Goal: Use online tool/utility: Use online tool/utility

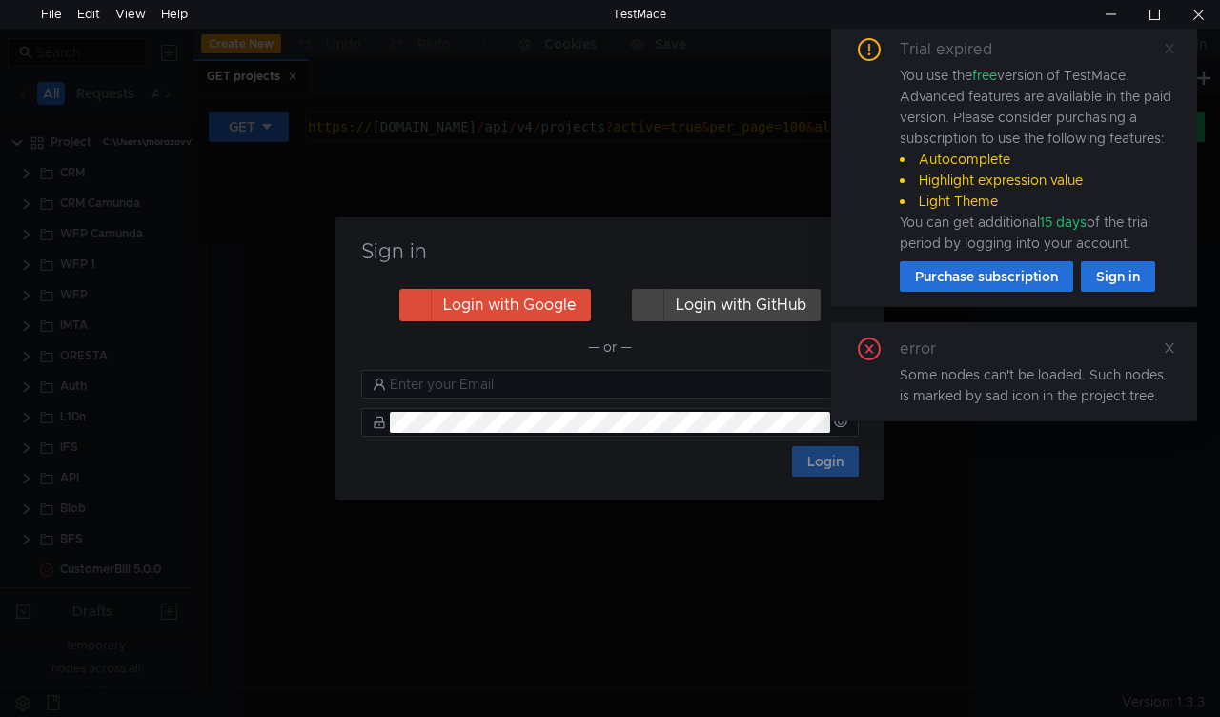
click at [1167, 50] on icon at bounding box center [1169, 49] width 10 height 10
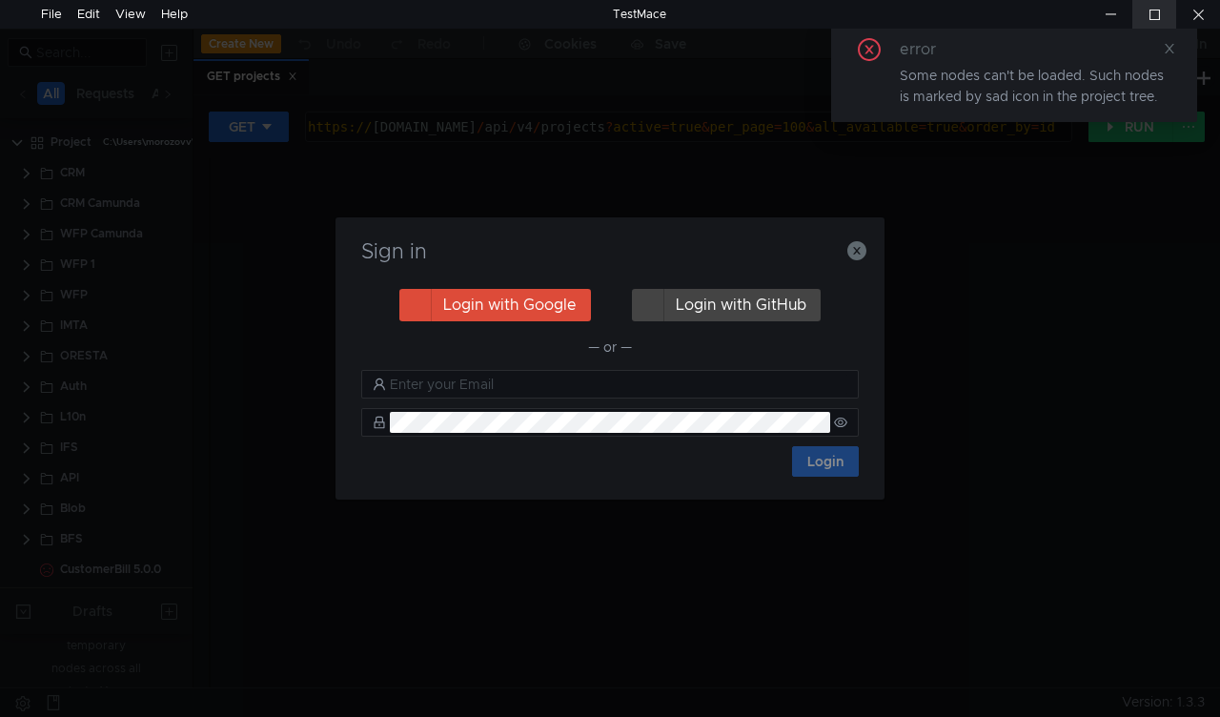
click at [1161, 12] on div at bounding box center [1154, 14] width 44 height 29
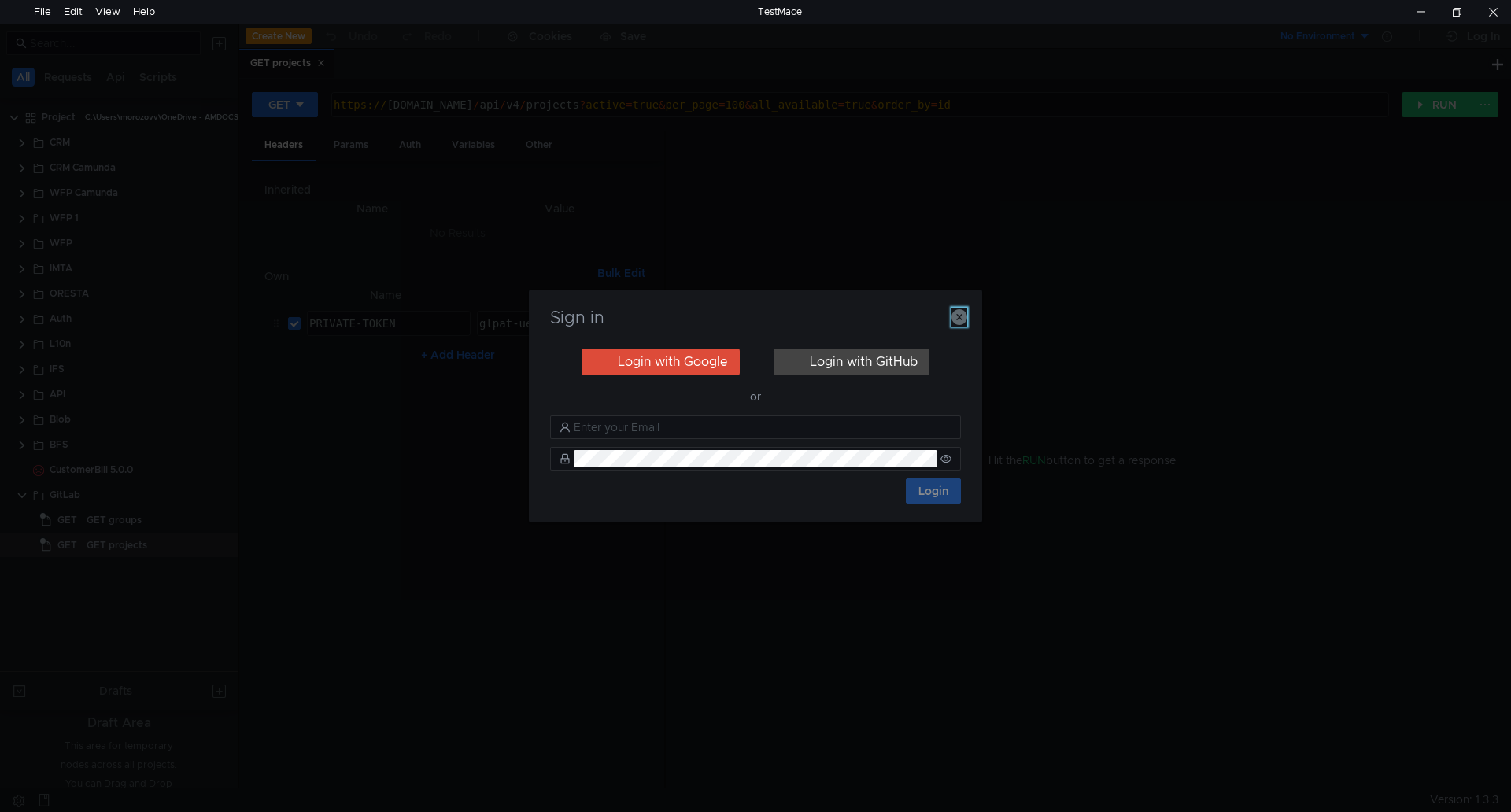
drag, startPoint x: 962, startPoint y: 314, endPoint x: 976, endPoint y: 298, distance: 21.3
click at [962, 314] on icon "button" at bounding box center [959, 316] width 16 height 16
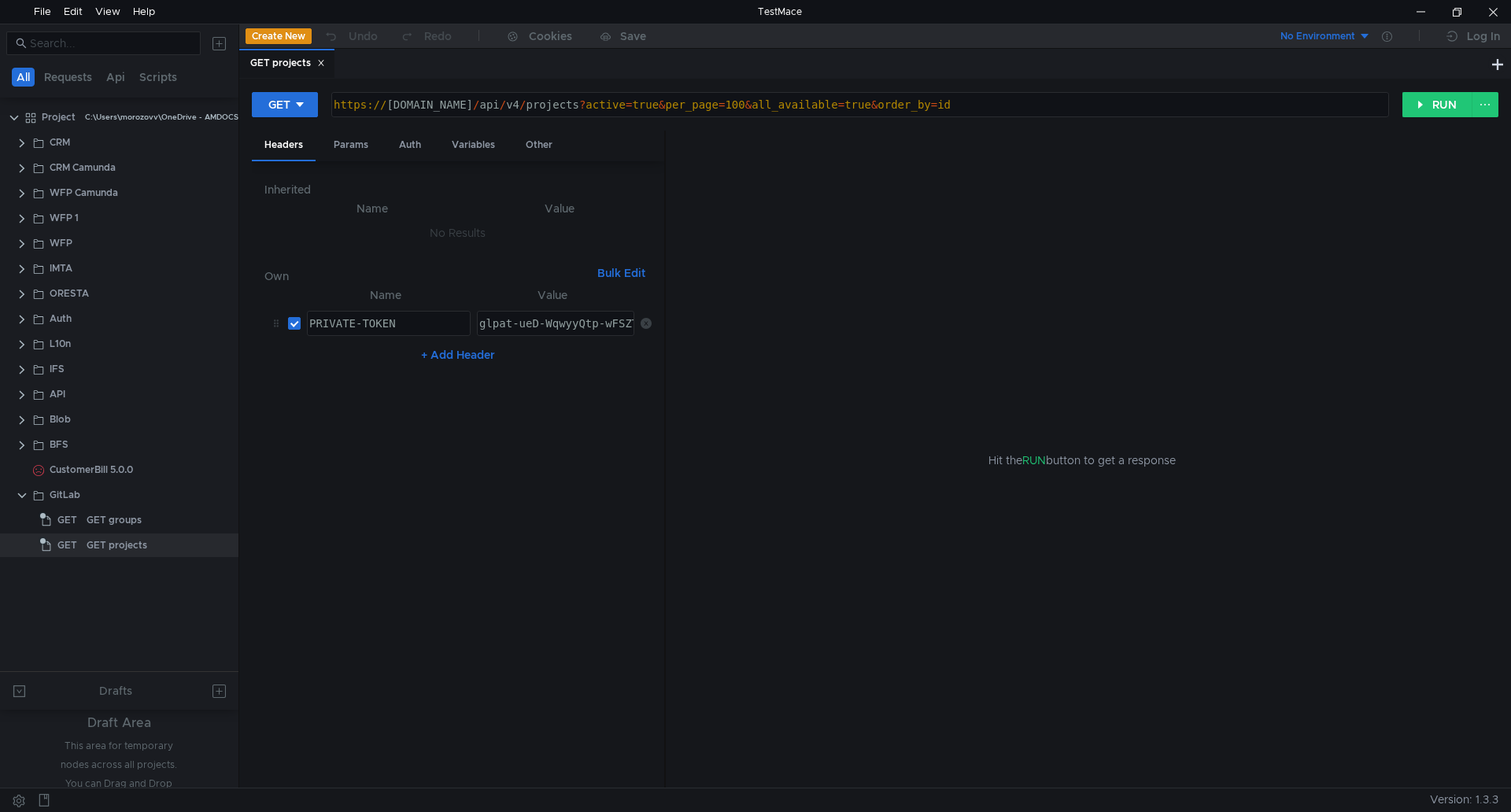
click at [325, 61] on icon at bounding box center [321, 63] width 8 height 8
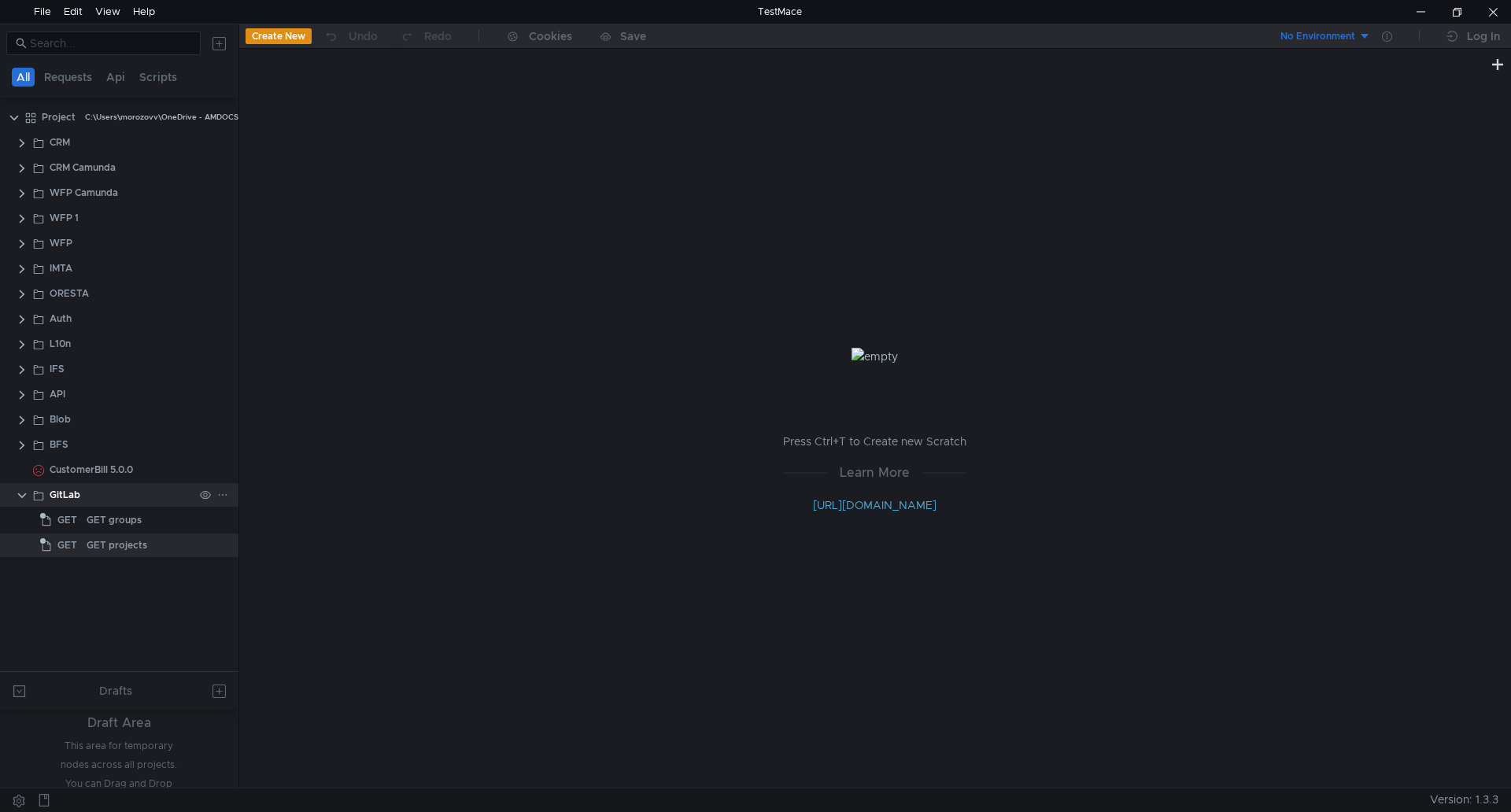
click at [22, 492] on clr-icon at bounding box center [21, 496] width 12 height 12
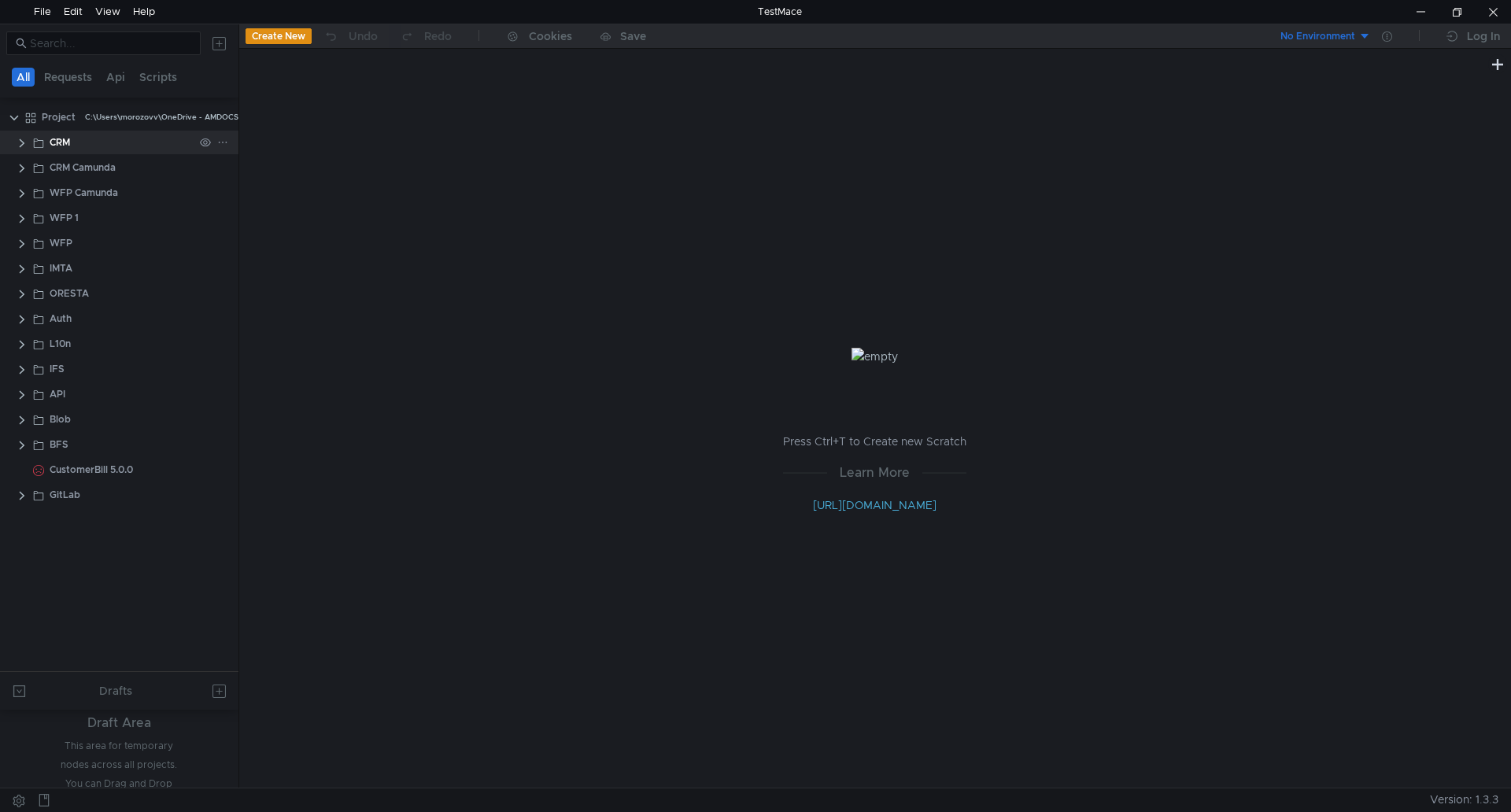
click at [19, 145] on clr-icon at bounding box center [21, 143] width 12 height 12
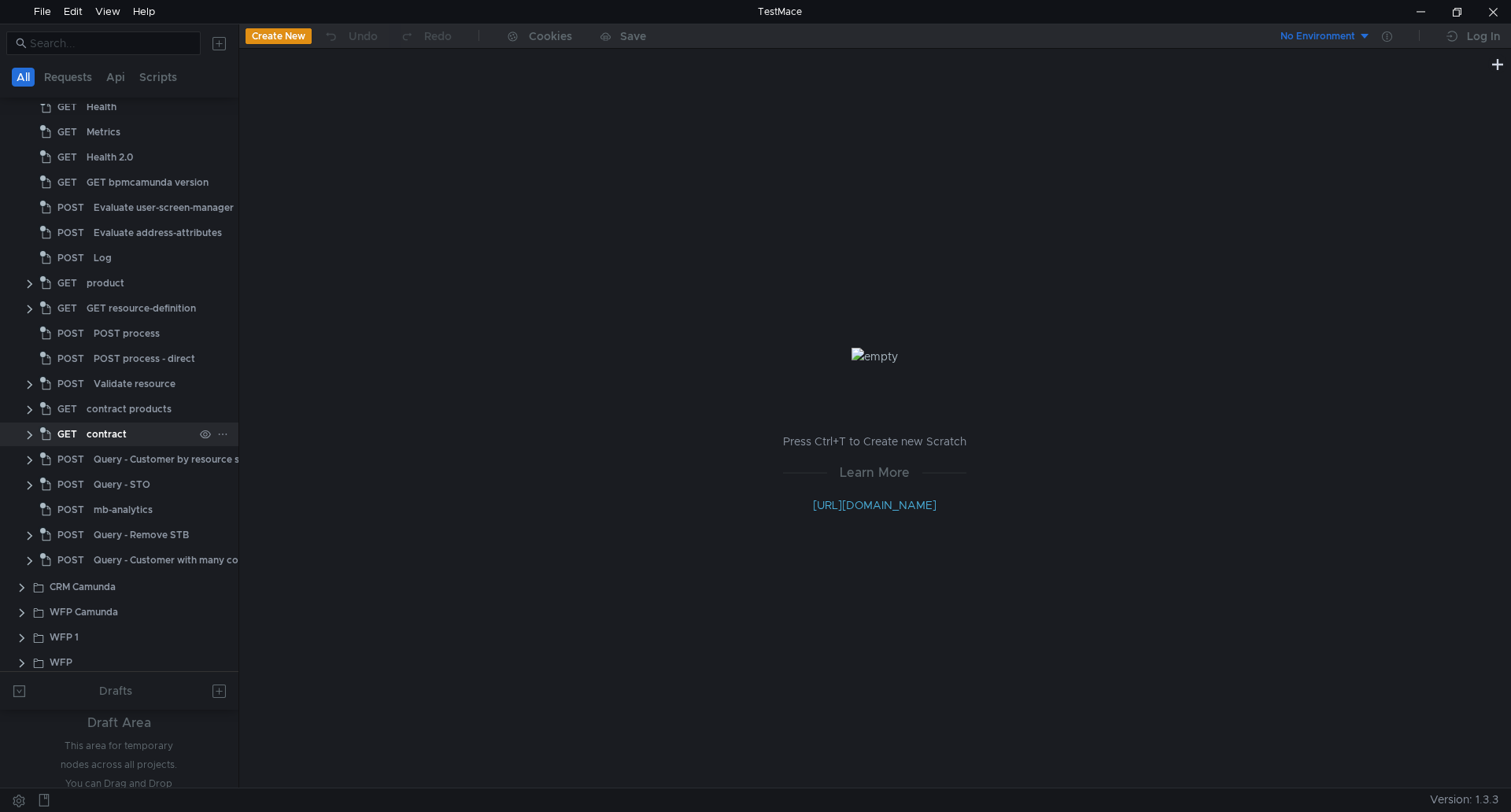
scroll to position [177, 0]
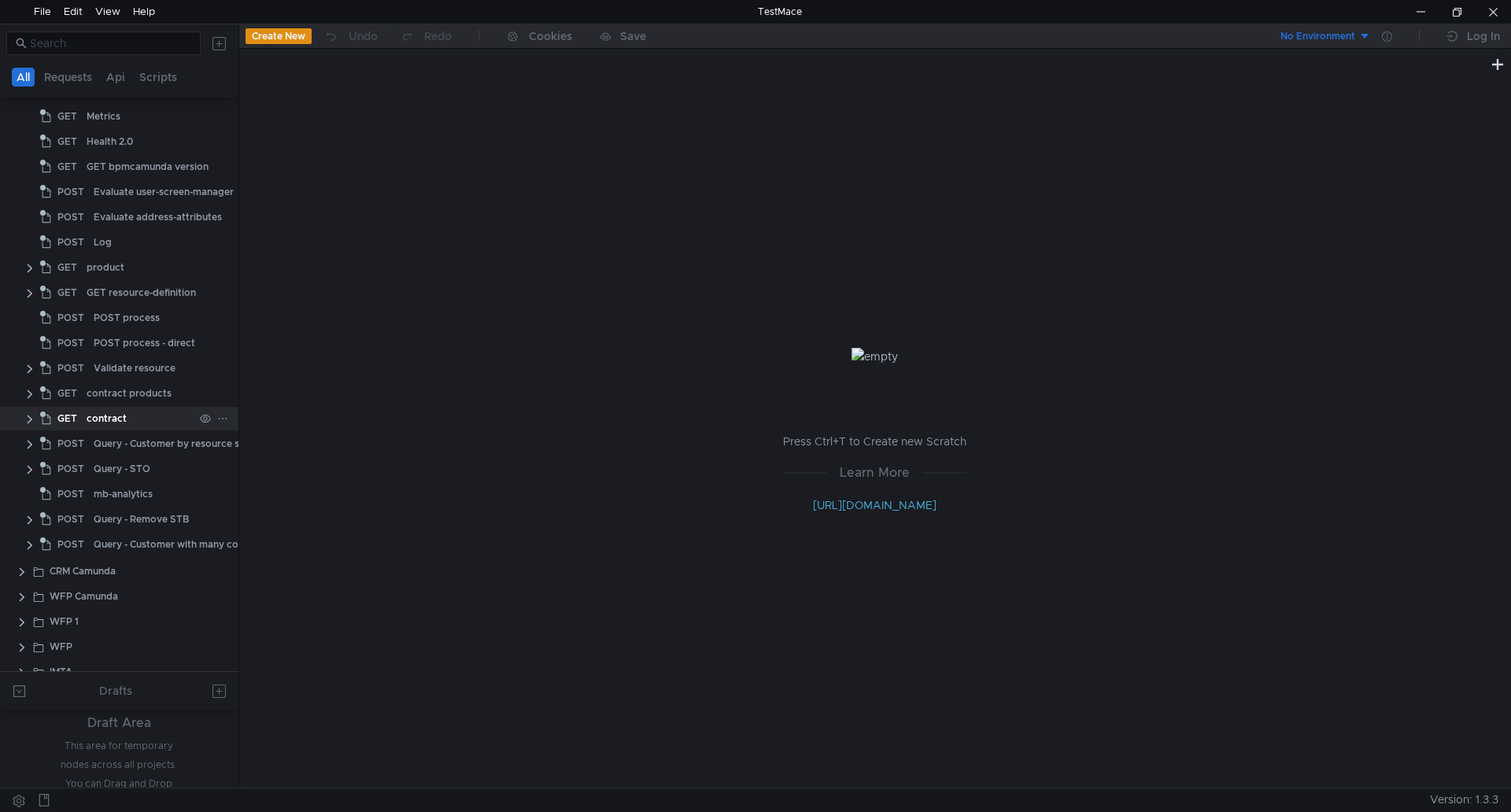
click at [98, 412] on div "contract" at bounding box center [107, 419] width 40 height 24
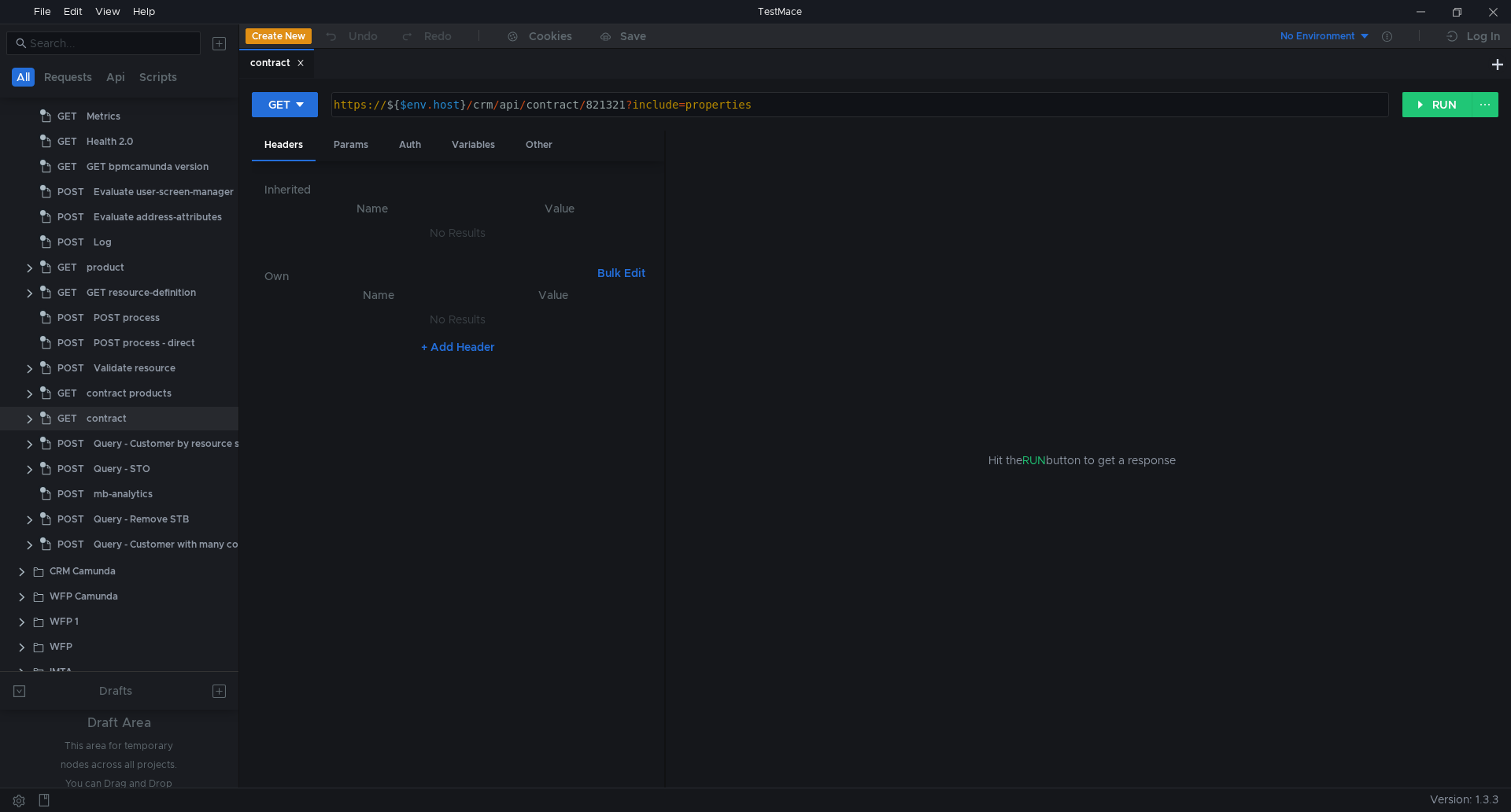
click at [1007, 32] on button "No Environment" at bounding box center [1316, 36] width 109 height 25
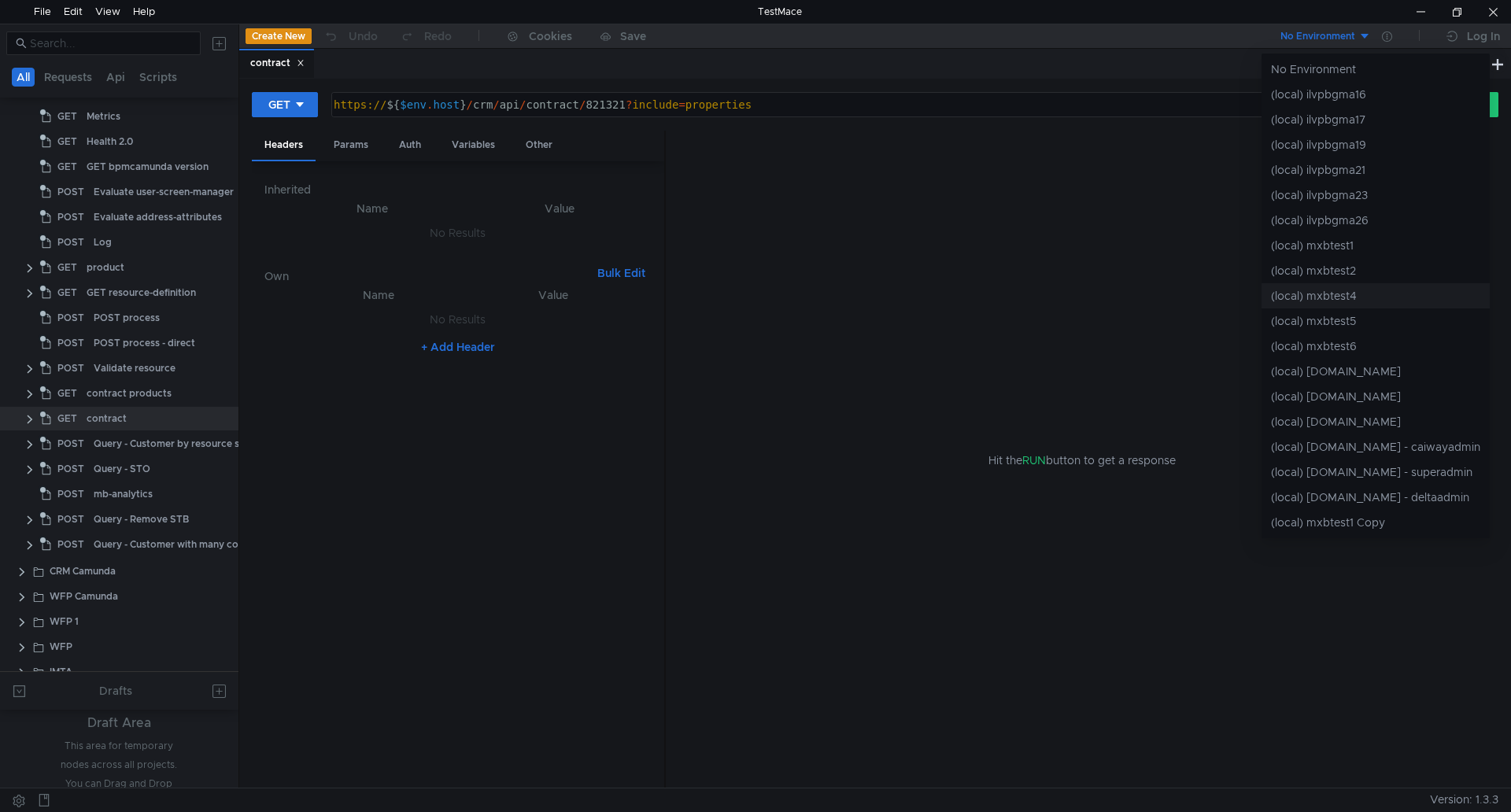
click at [1007, 295] on li "(local) mxbtest4" at bounding box center [1376, 296] width 228 height 25
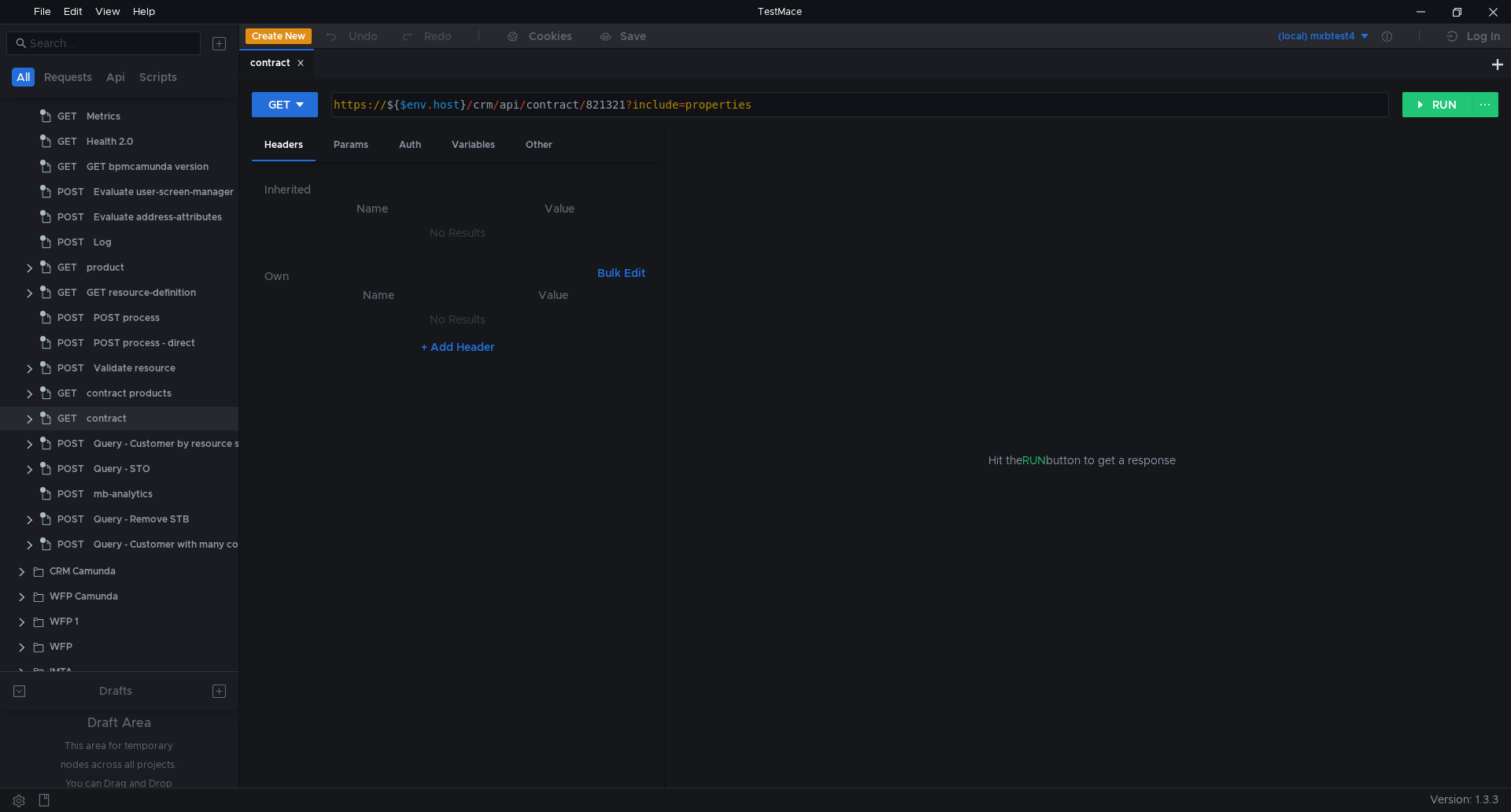
type textarea "https://${$[DOMAIN_NAME]}/crm/api/contract/821321?include=properties"
click at [788, 109] on div "https:// ${ $env . host } / crm / api / contract / 821321 ? include = properties" at bounding box center [858, 117] width 1057 height 38
click at [1007, 108] on button "RUN" at bounding box center [1437, 104] width 70 height 25
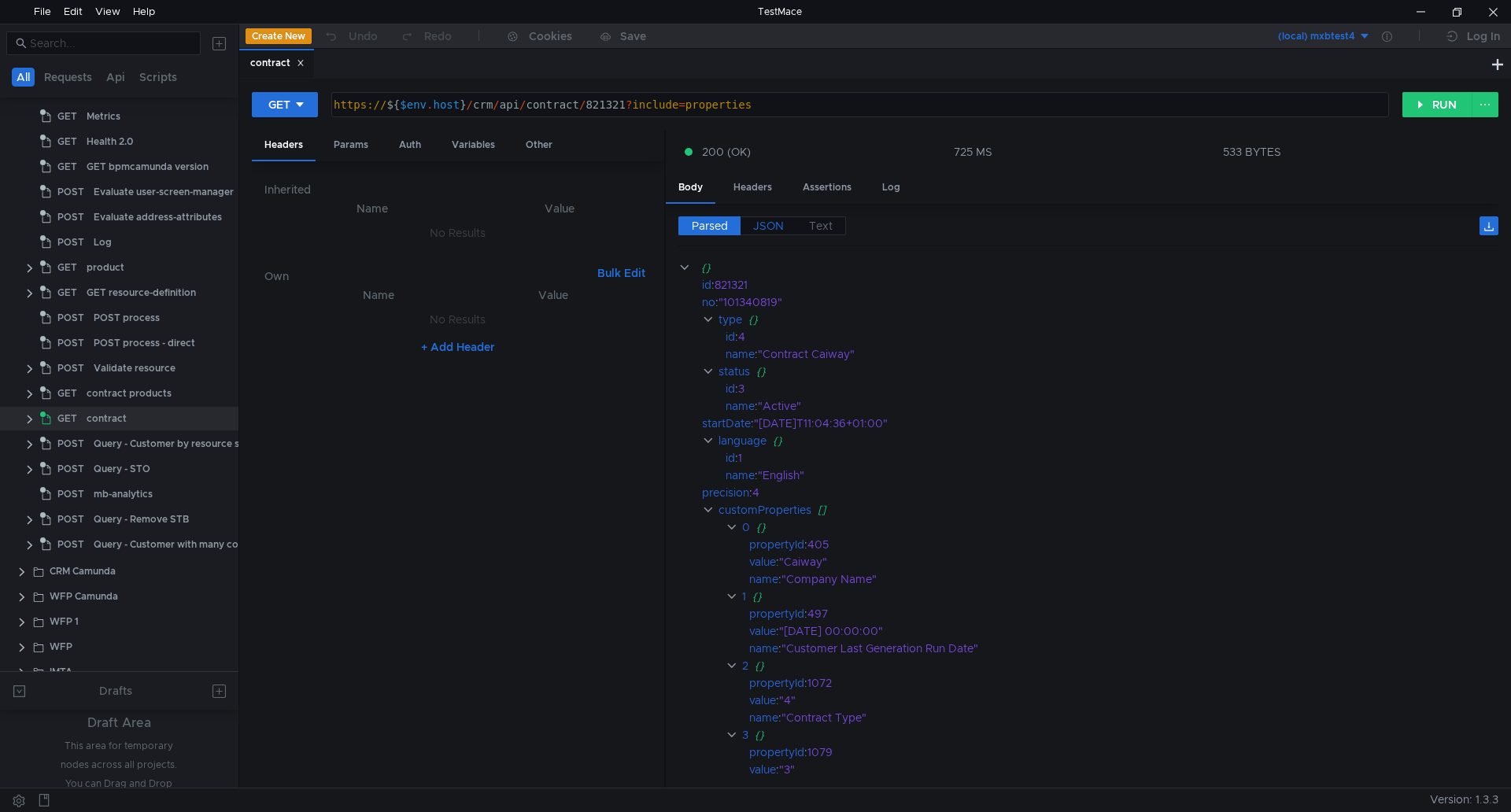
click at [767, 225] on span "JSON" at bounding box center [768, 226] width 31 height 14
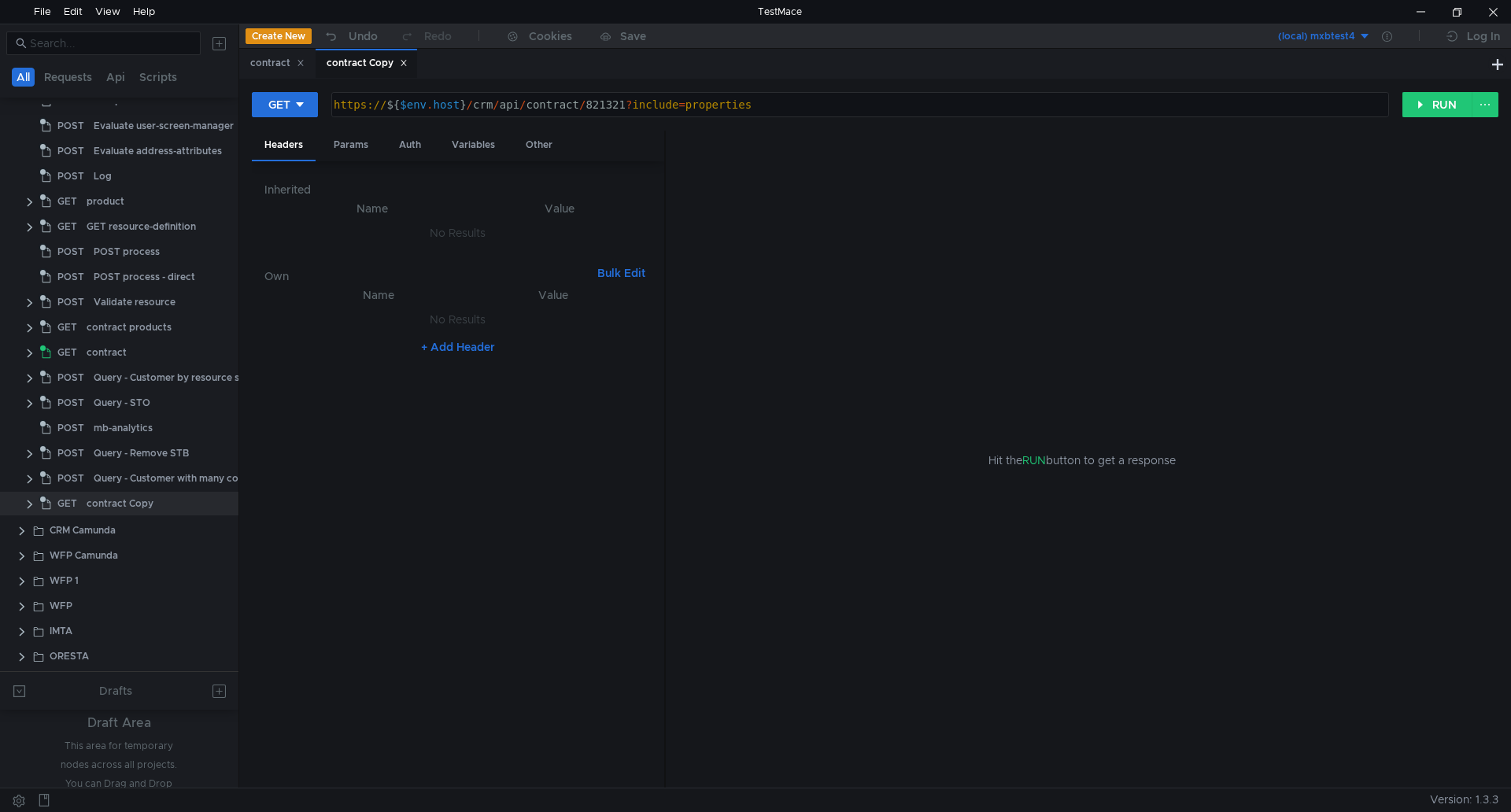
scroll to position [374, 0]
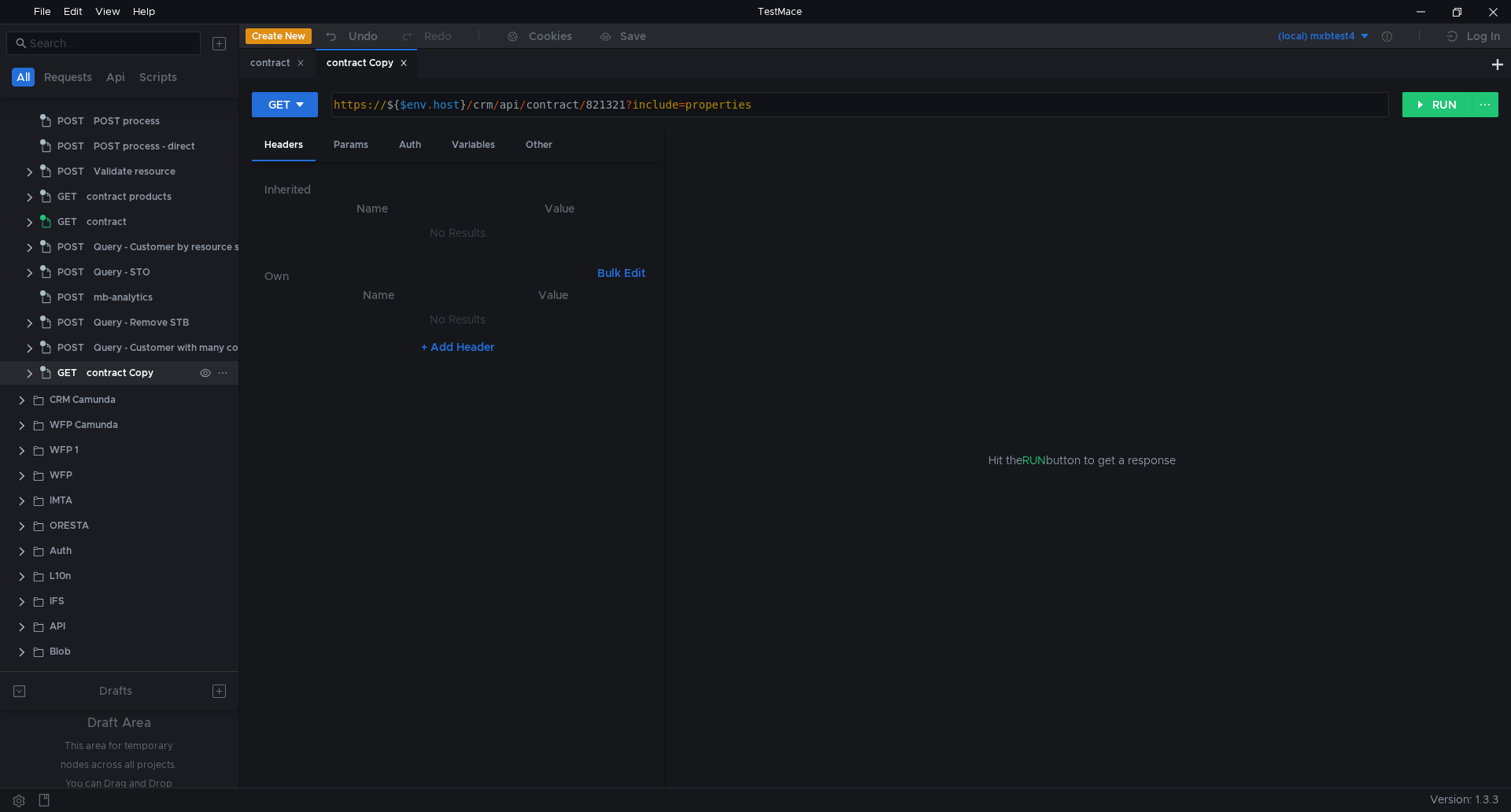
click at [221, 371] on icon at bounding box center [222, 373] width 11 height 11
click at [266, 392] on app-tour-anchor "Rename" at bounding box center [258, 394] width 42 height 19
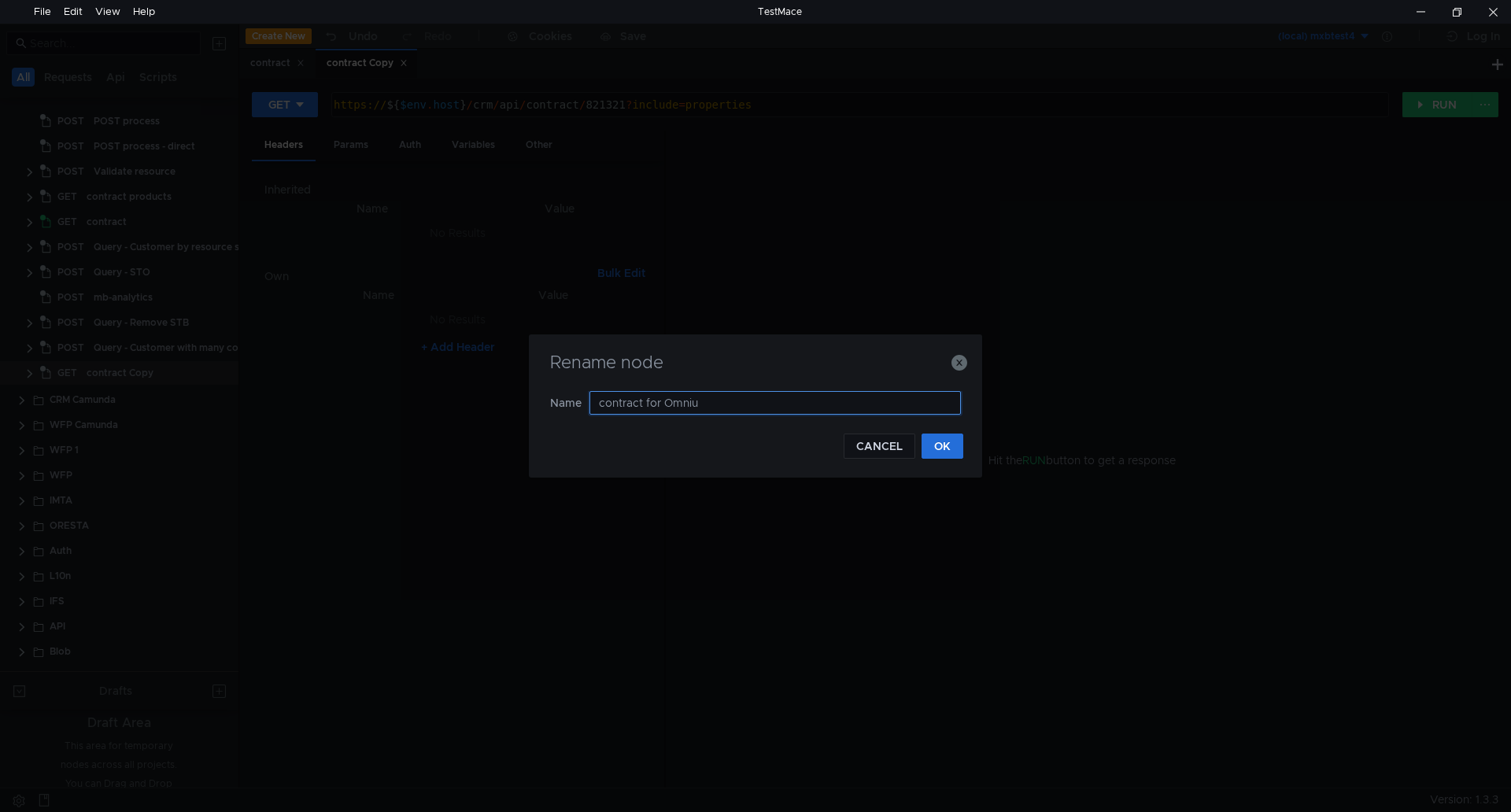
type input "contract for [PERSON_NAME]"
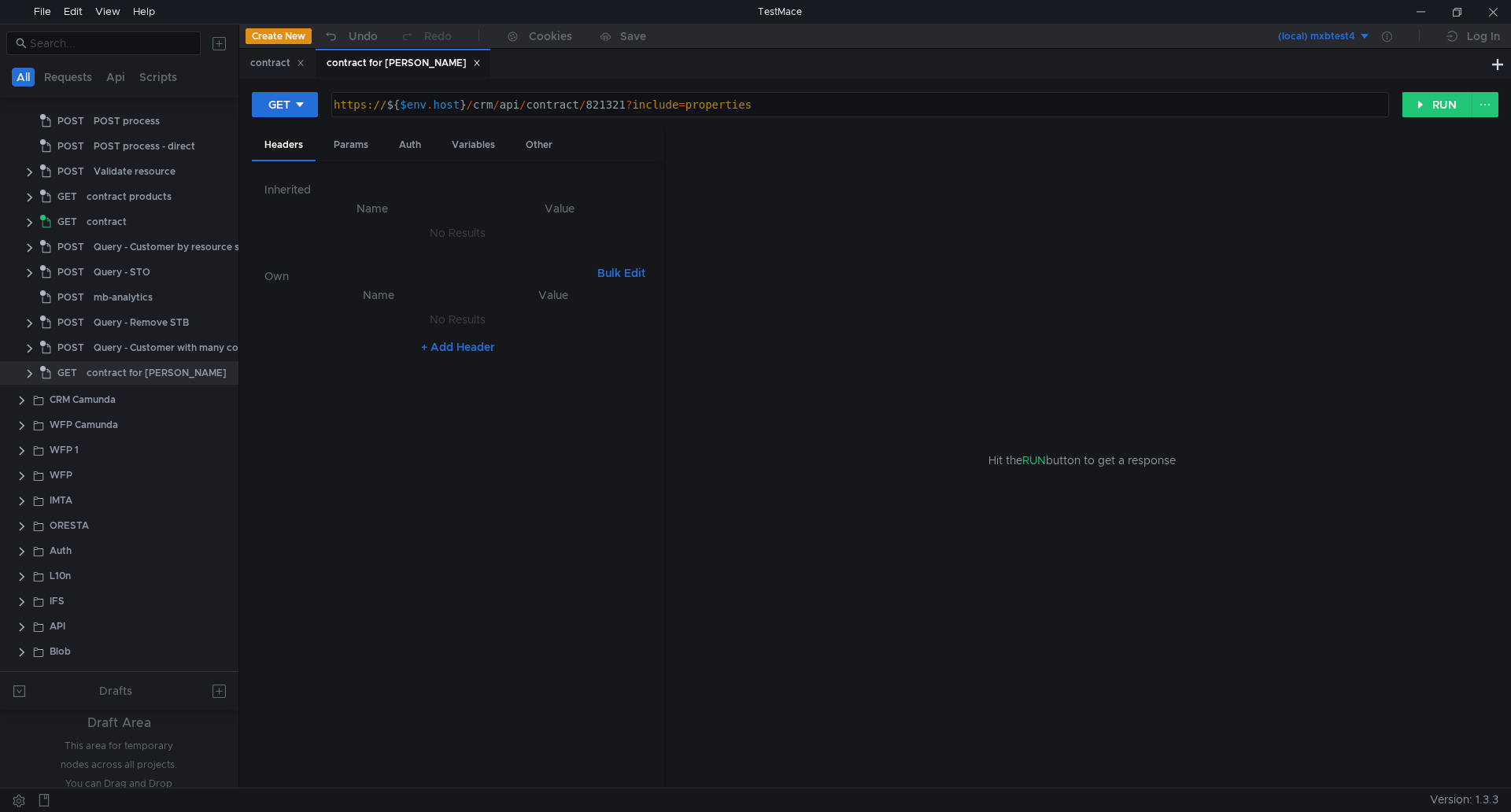
click at [691, 112] on div "https:// ${ $env . host } / crm / api / contract / 821321 ? include = properties" at bounding box center [858, 117] width 1057 height 38
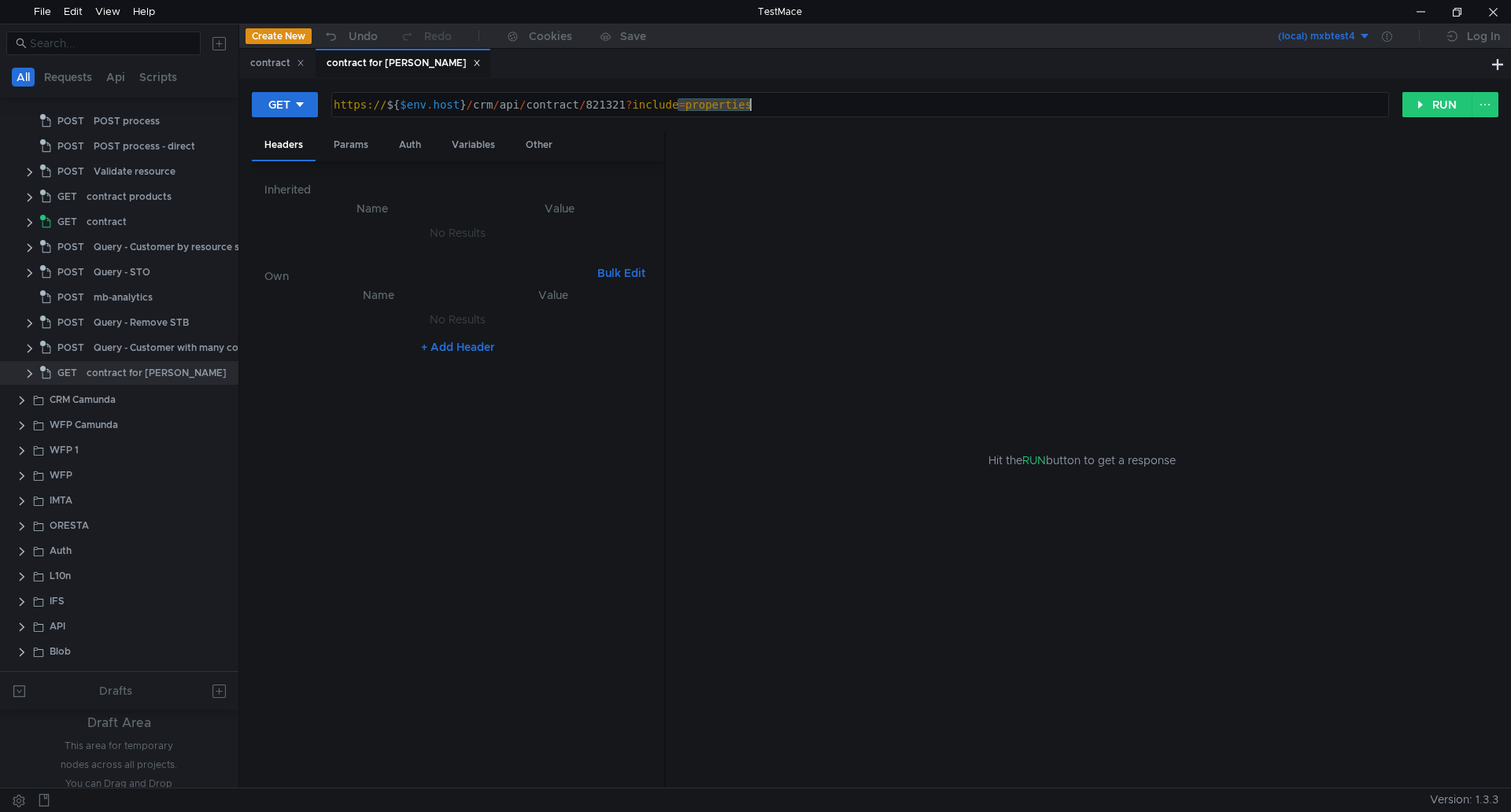
drag, startPoint x: 682, startPoint y: 102, endPoint x: 810, endPoint y: 113, distance: 128.5
click at [810, 113] on div "https:// ${ $env . host } / crm / api / contract / 821321 ? include = properties" at bounding box center [858, 117] width 1057 height 38
paste textarea ""properties.addresses,packages.*,services.*,bankAccounts,finance,addresses,rela…"
click at [652, 102] on div "https:// ${ $env . host } / crm / api / contract / 821321 ? include = " propert…" at bounding box center [841, 117] width 1091 height 38
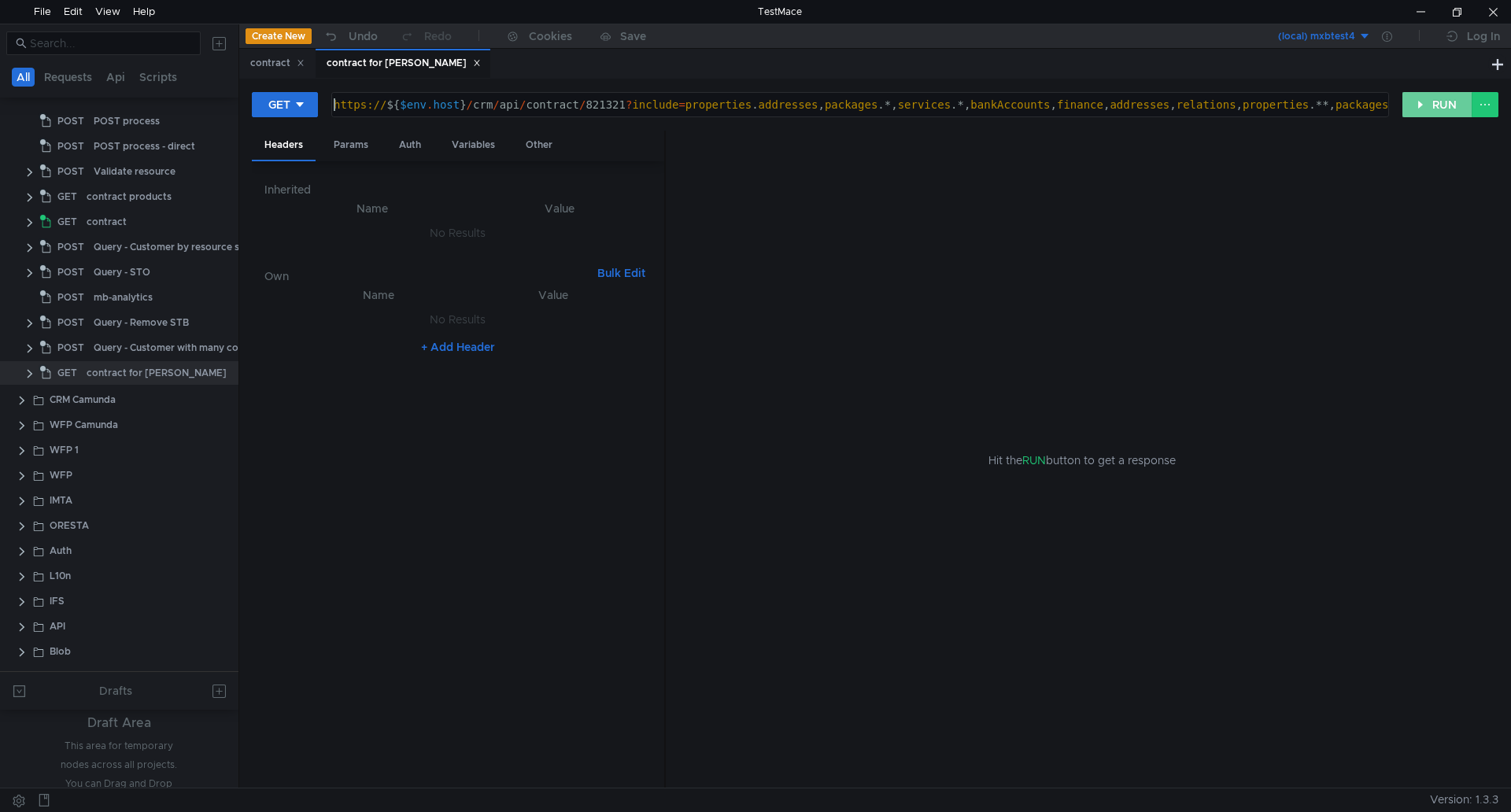
type textarea "https://${$[DOMAIN_NAME]}/crm/api/contract/821321?include=properties.addresses,…"
click at [1007, 101] on button "RUN" at bounding box center [1437, 104] width 70 height 25
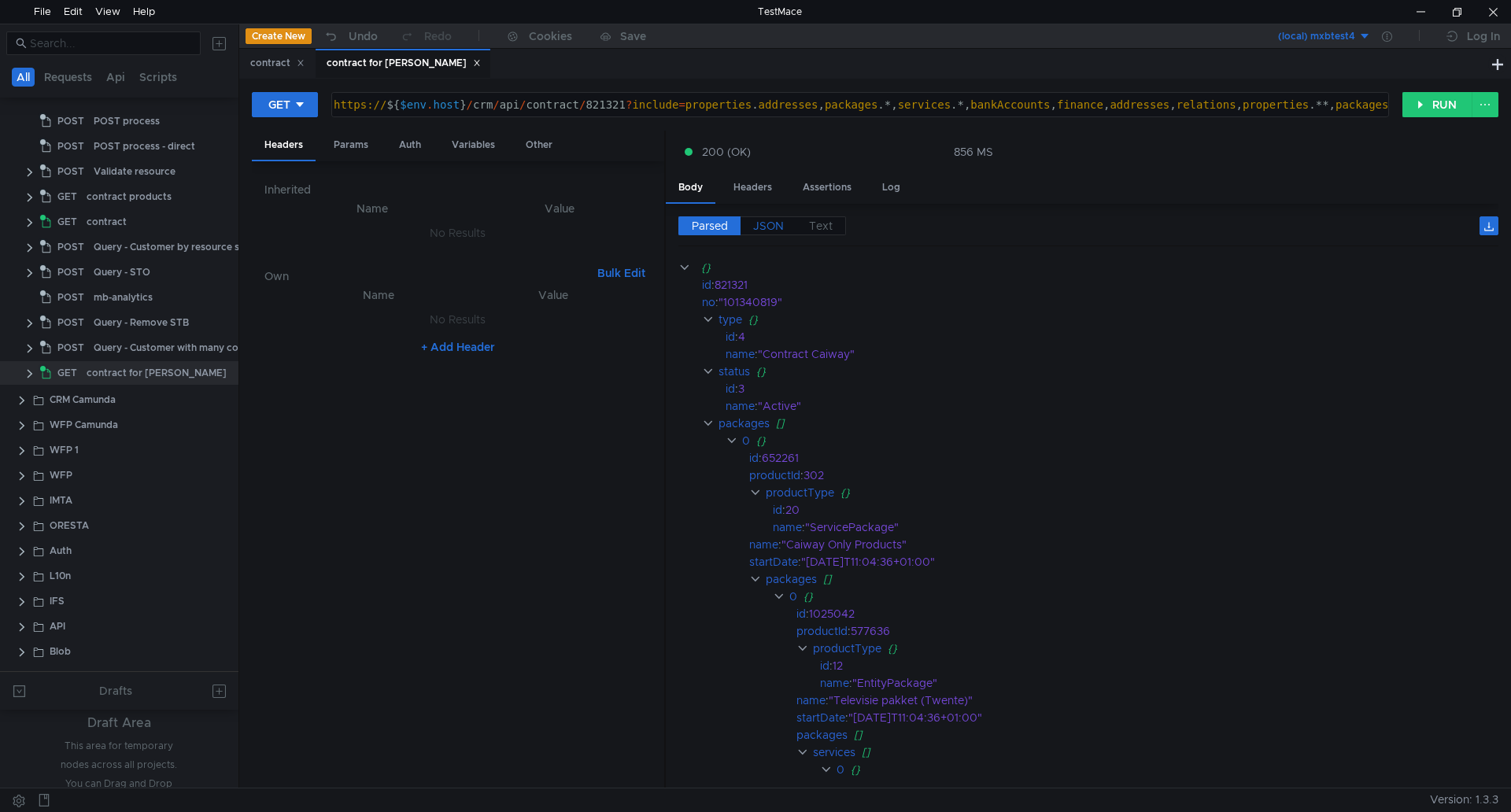
click at [769, 223] on span "JSON" at bounding box center [768, 226] width 31 height 14
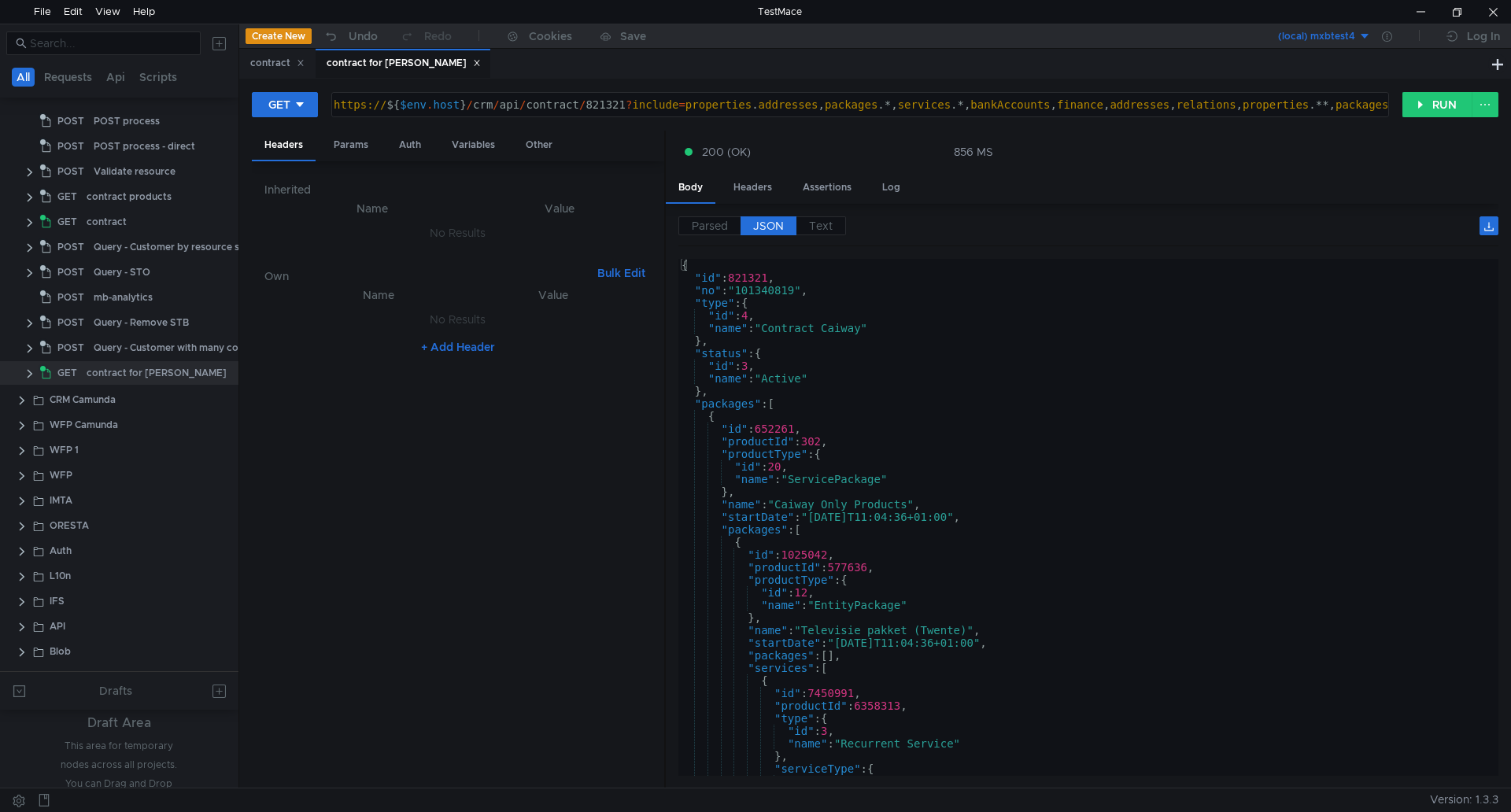
click at [866, 344] on div "{ "id" : 821321 , "no" : "101340819" , "type" : { "id" : 4 , "name" : "Contract…" at bounding box center [1085, 529] width 814 height 542
click at [881, 321] on div "{ "id" : 821321 , "no" : "101340819" , "type" : { "id" : 4 , "name" : "Contract…" at bounding box center [1085, 529] width 814 height 542
click at [932, 563] on div "{ "id" : 821321 , "no" : "101340819" , "type" : { "id" : 4 , "name" : "Contract…" at bounding box center [1085, 529] width 814 height 542
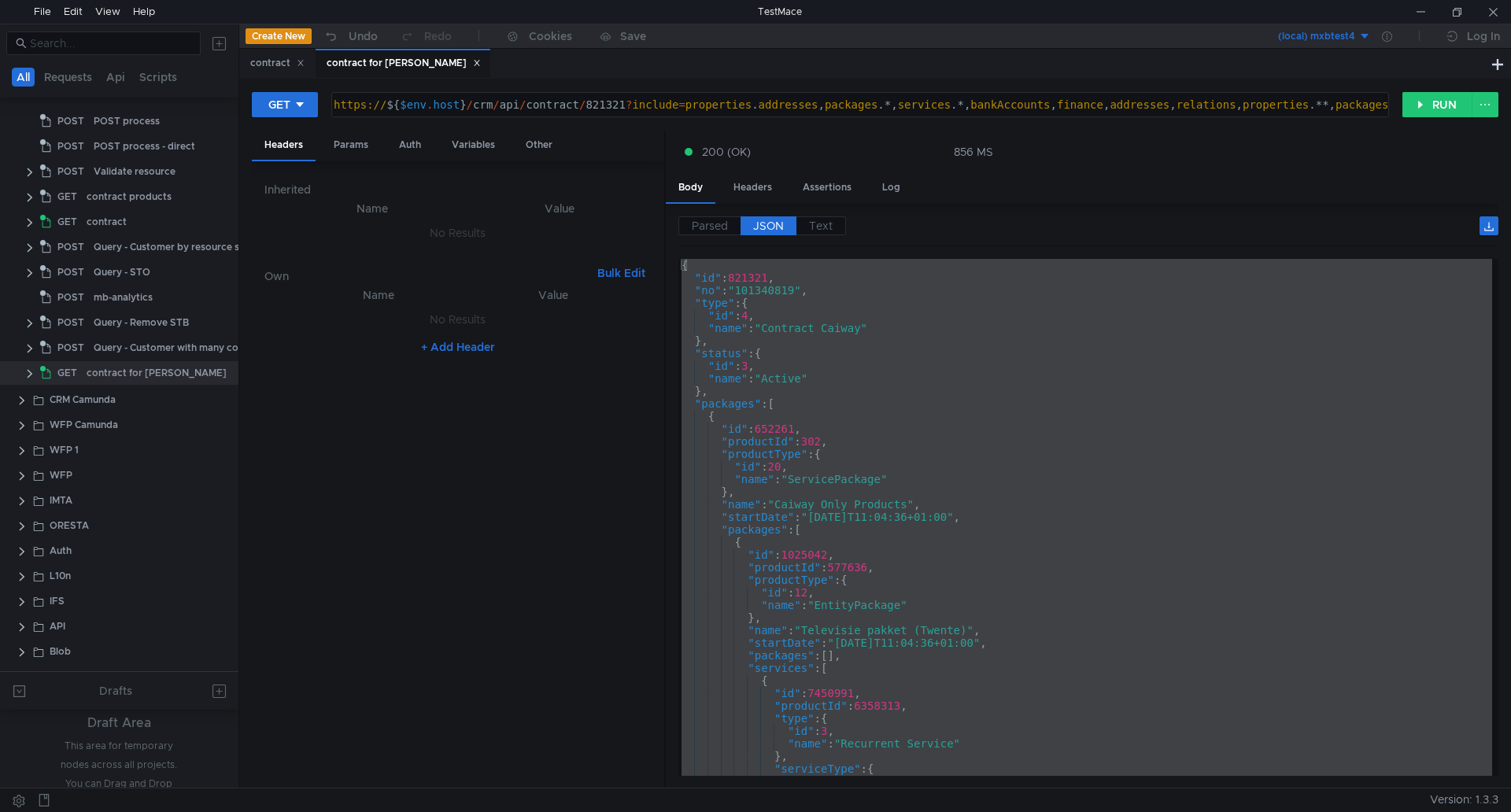
drag, startPoint x: 938, startPoint y: 387, endPoint x: 900, endPoint y: 347, distance: 55.2
click at [938, 387] on div "{ "id" : 821321 , "no" : "101340819" , "type" : { "id" : 4 , "name" : "Contract…" at bounding box center [1085, 517] width 814 height 517
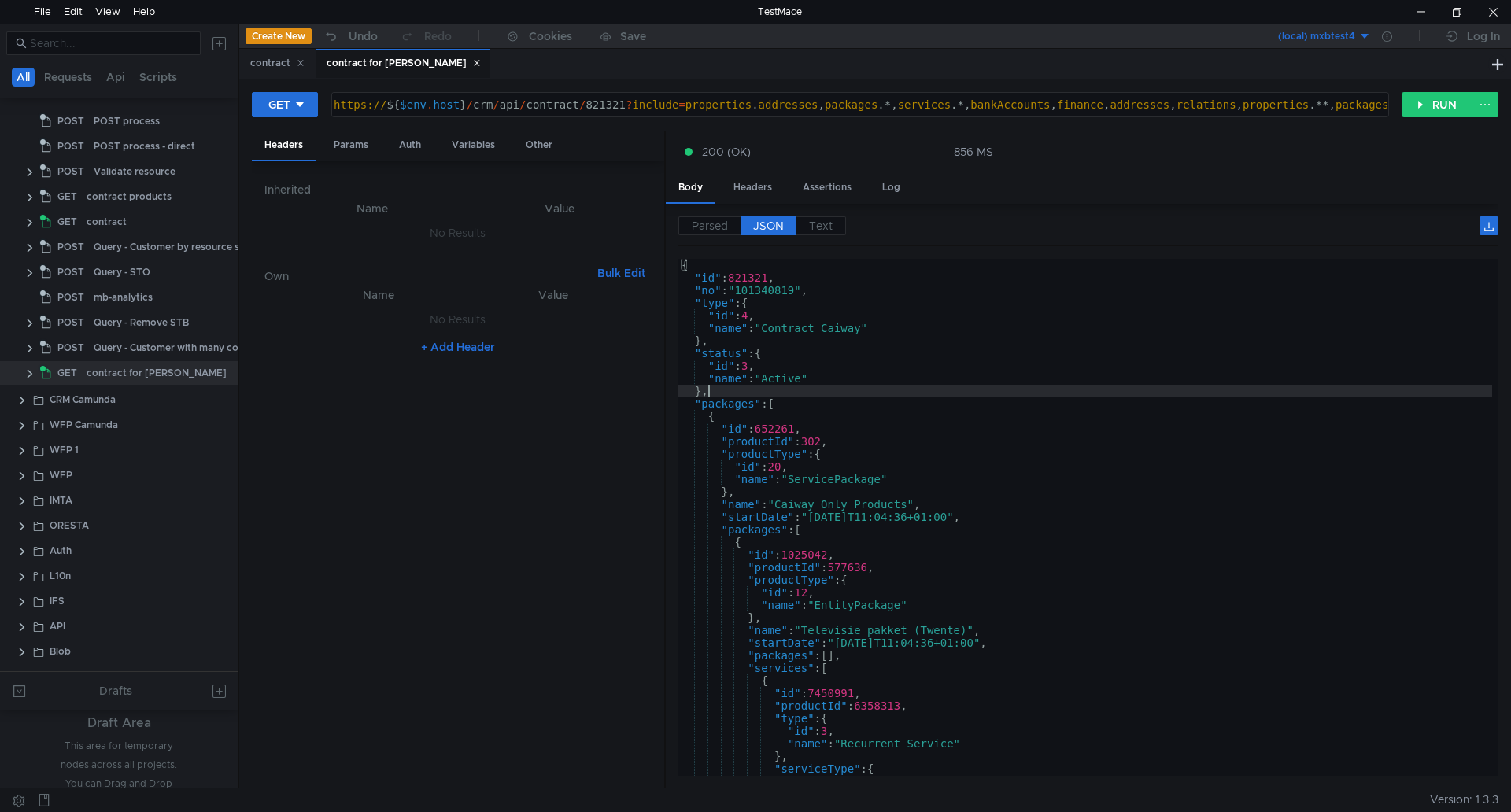
type textarea "},"
click at [618, 102] on div "https:// ${ $env . host } / crm / api / contract / 821321 ? include = propertie…" at bounding box center [869, 117] width 1077 height 38
drag, startPoint x: 584, startPoint y: 101, endPoint x: 623, endPoint y: 100, distance: 39.0
click at [623, 100] on div "https:// ${ $env . host } / crm / api / contract / 821321 ? include = propertie…" at bounding box center [869, 117] width 1077 height 38
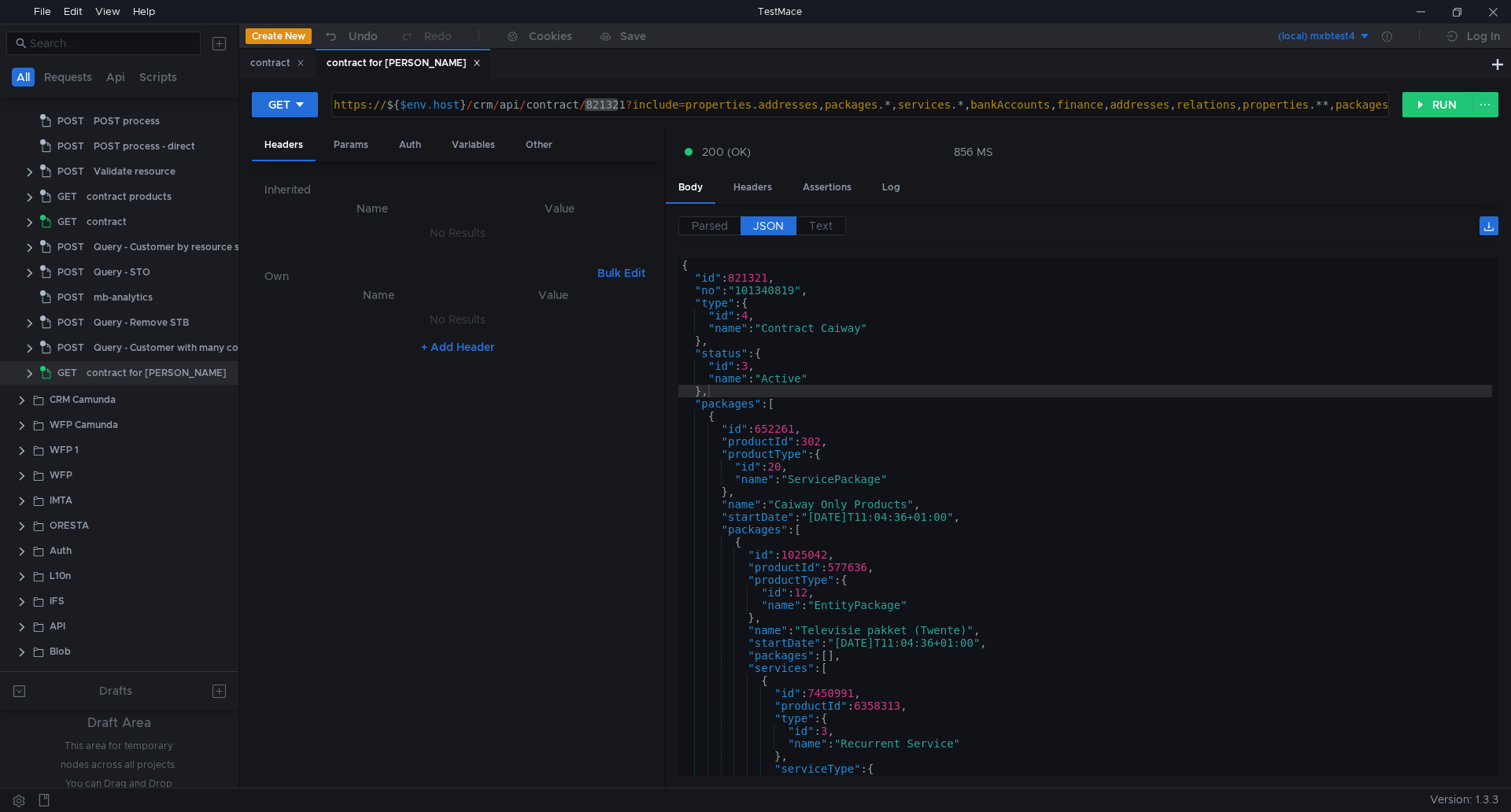
drag, startPoint x: 644, startPoint y: 104, endPoint x: 632, endPoint y: 103, distance: 12.0
click at [644, 104] on div "https:// ${ $env . host } / crm / api / contract / 821321 ? include = propertie…" at bounding box center [869, 117] width 1077 height 38
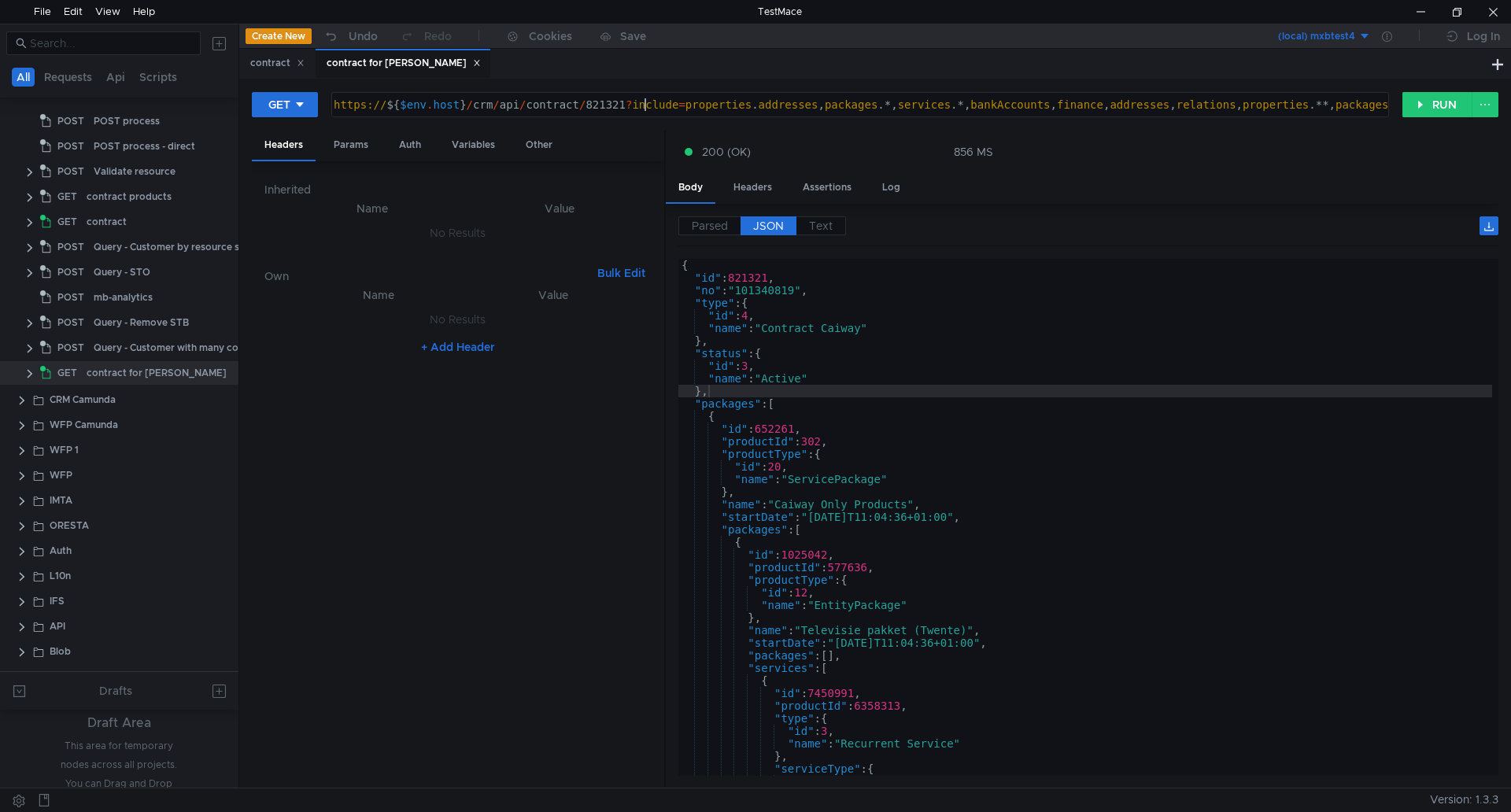
click at [606, 100] on div "https:// ${ $env . host } / crm / api / contract / 821321 ? include = propertie…" at bounding box center [869, 117] width 1077 height 38
paste textarea "719088"
type textarea "https://${$[DOMAIN_NAME]}/crm/api/contract/719088?include=properties.addresses,…"
click at [1007, 105] on button "RUN" at bounding box center [1437, 104] width 70 height 25
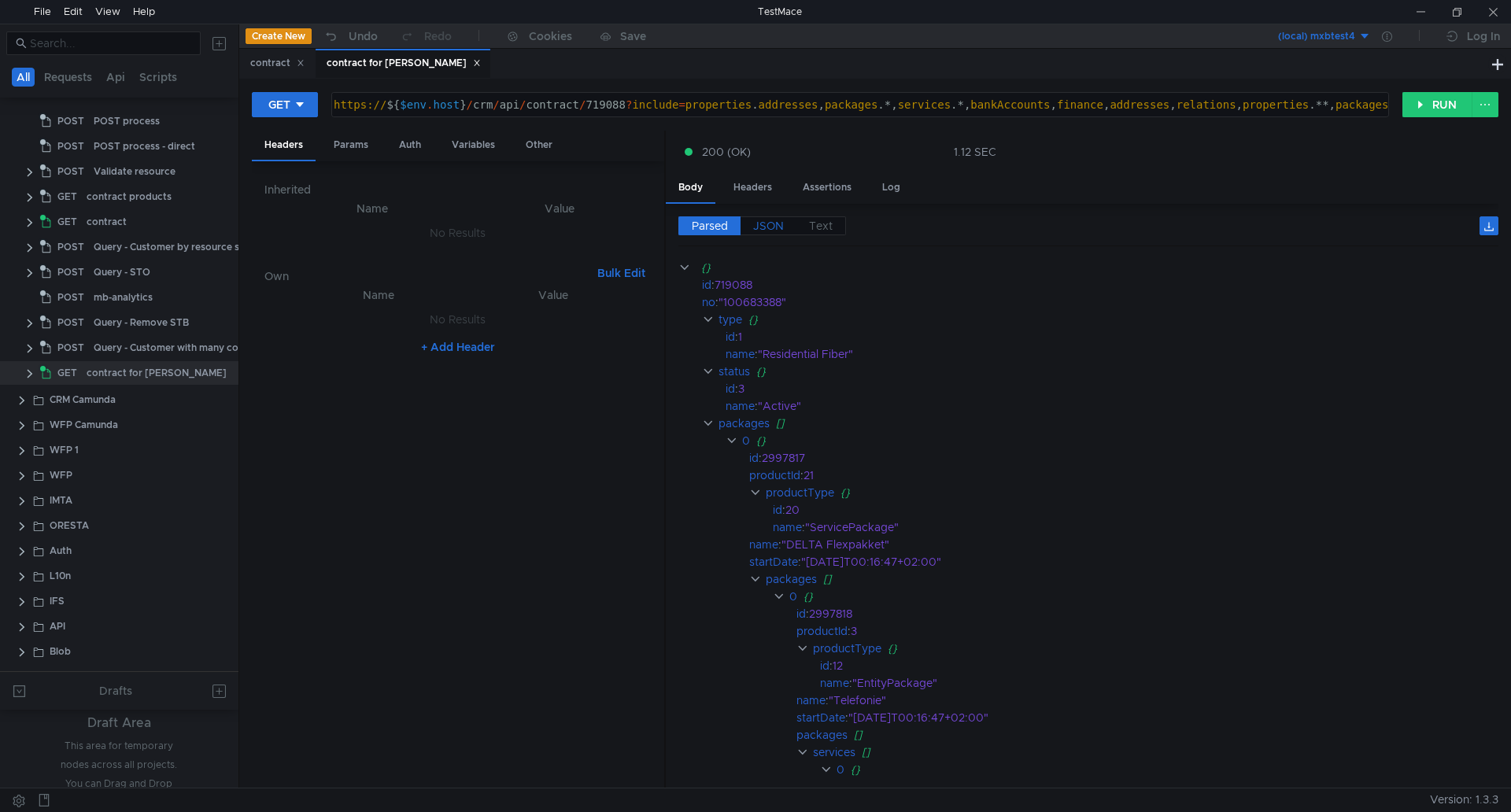
click at [765, 223] on span "JSON" at bounding box center [768, 226] width 31 height 14
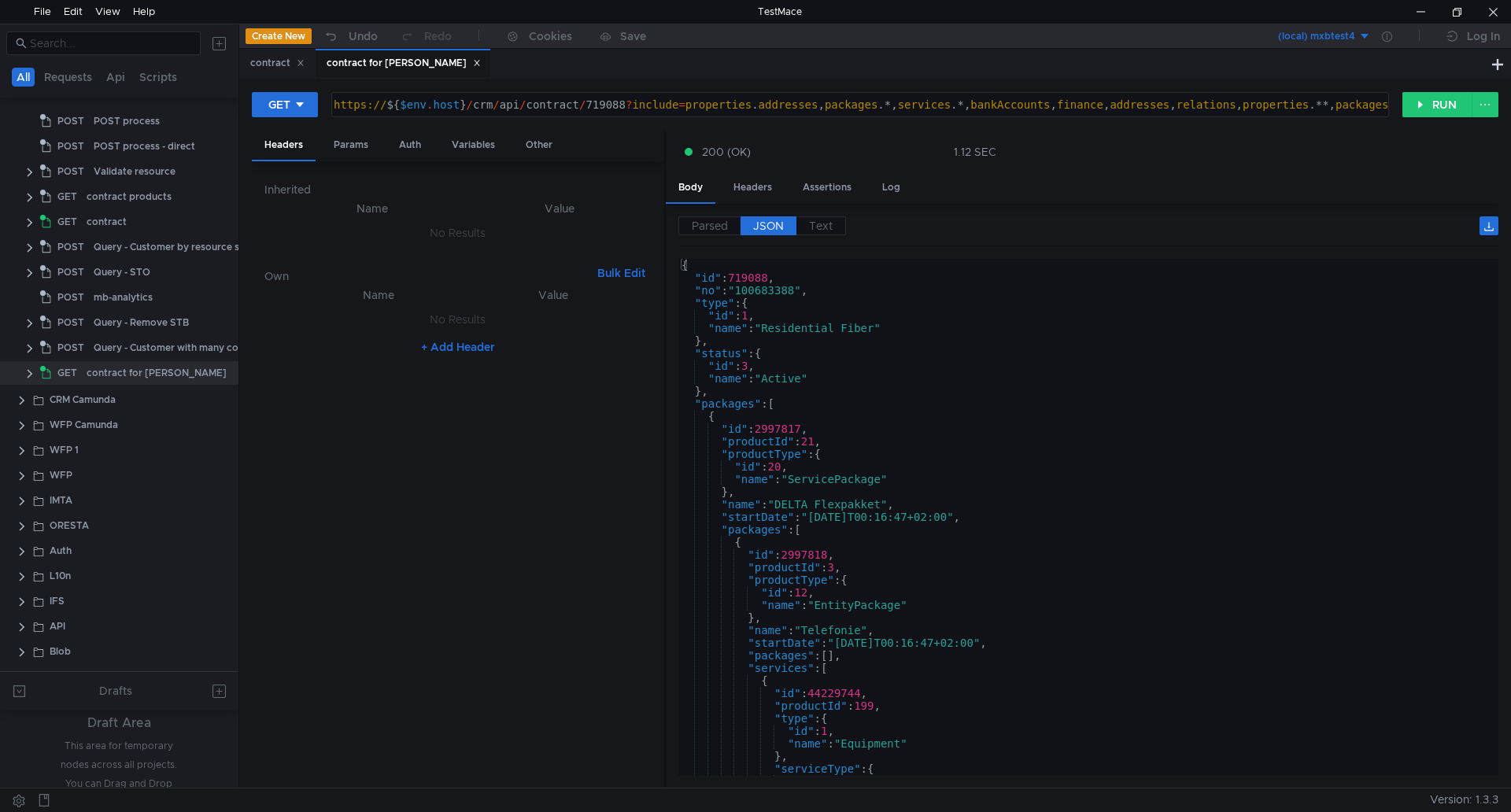
click at [983, 510] on div "{ "id" : 719088 , "no" : "100683388" , "type" : { "id" : 1 , "name" : "Resident…" at bounding box center [1085, 529] width 814 height 542
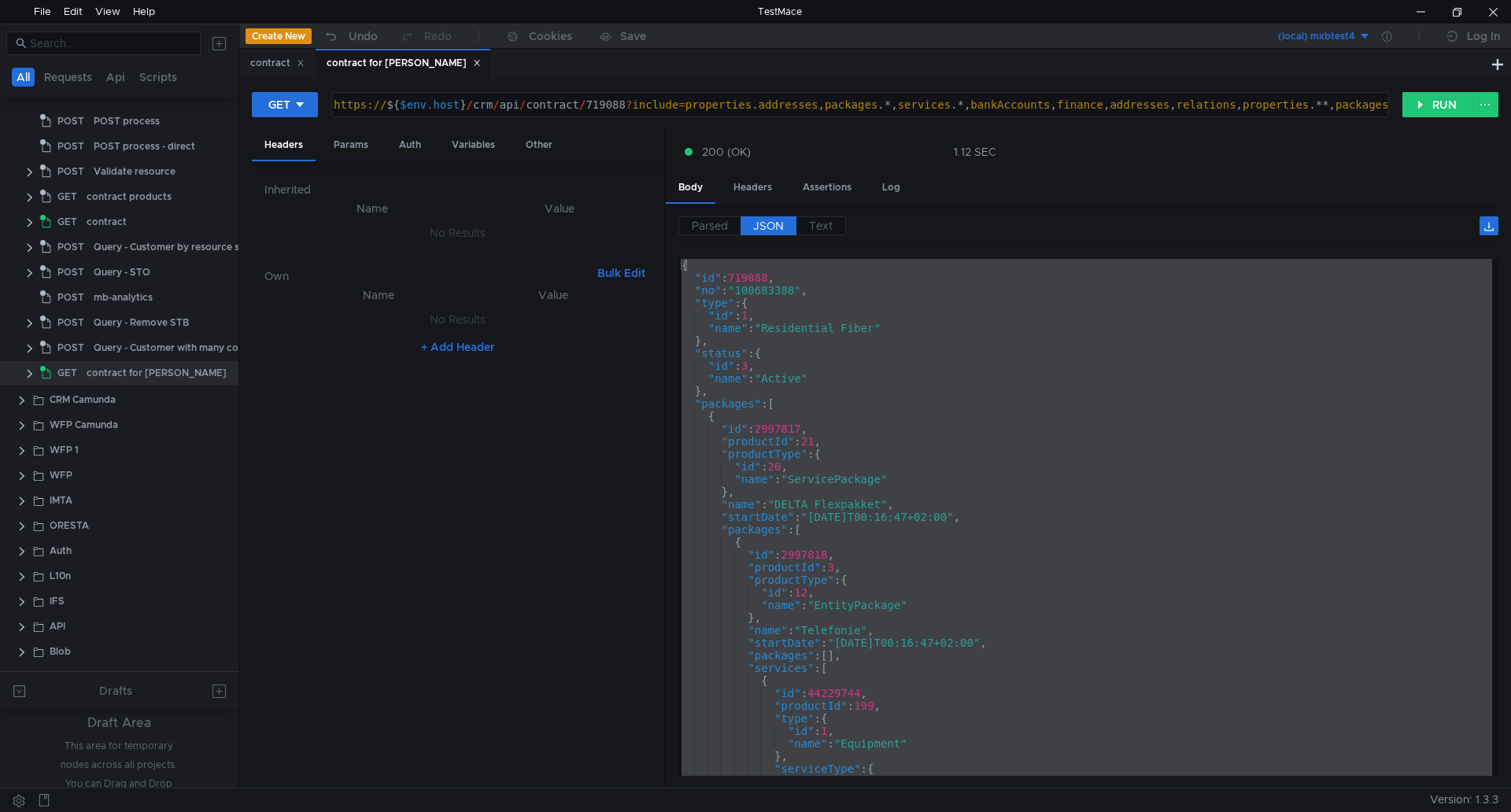
click at [1007, 412] on div "{ "id" : 719088 , "no" : "100683388" , "type" : { "id" : 1 , "name" : "Resident…" at bounding box center [1085, 517] width 814 height 517
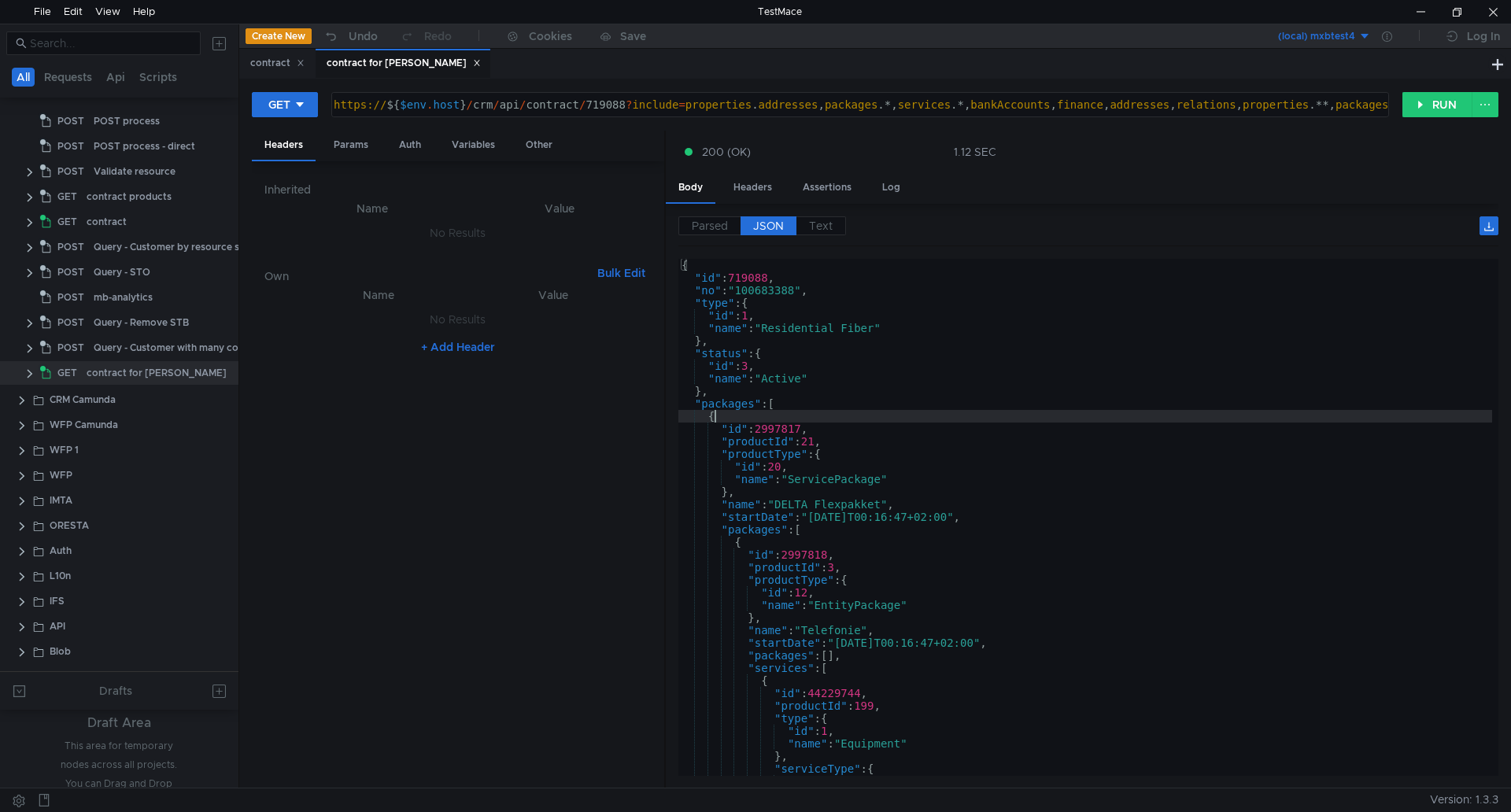
type textarea "{"
click at [1007, 104] on button "RUN" at bounding box center [1437, 104] width 70 height 25
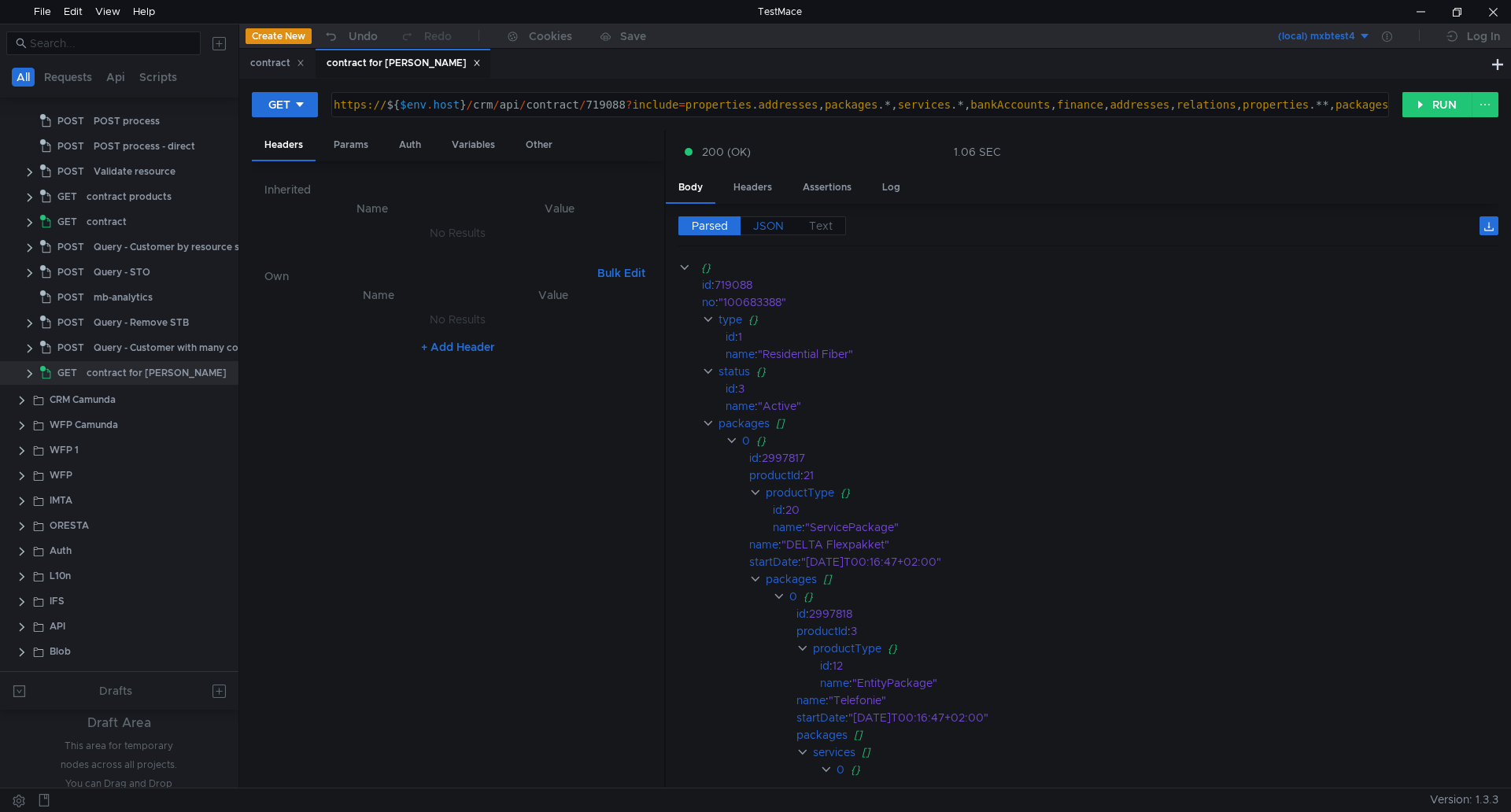
click at [770, 227] on span "JSON" at bounding box center [768, 226] width 31 height 14
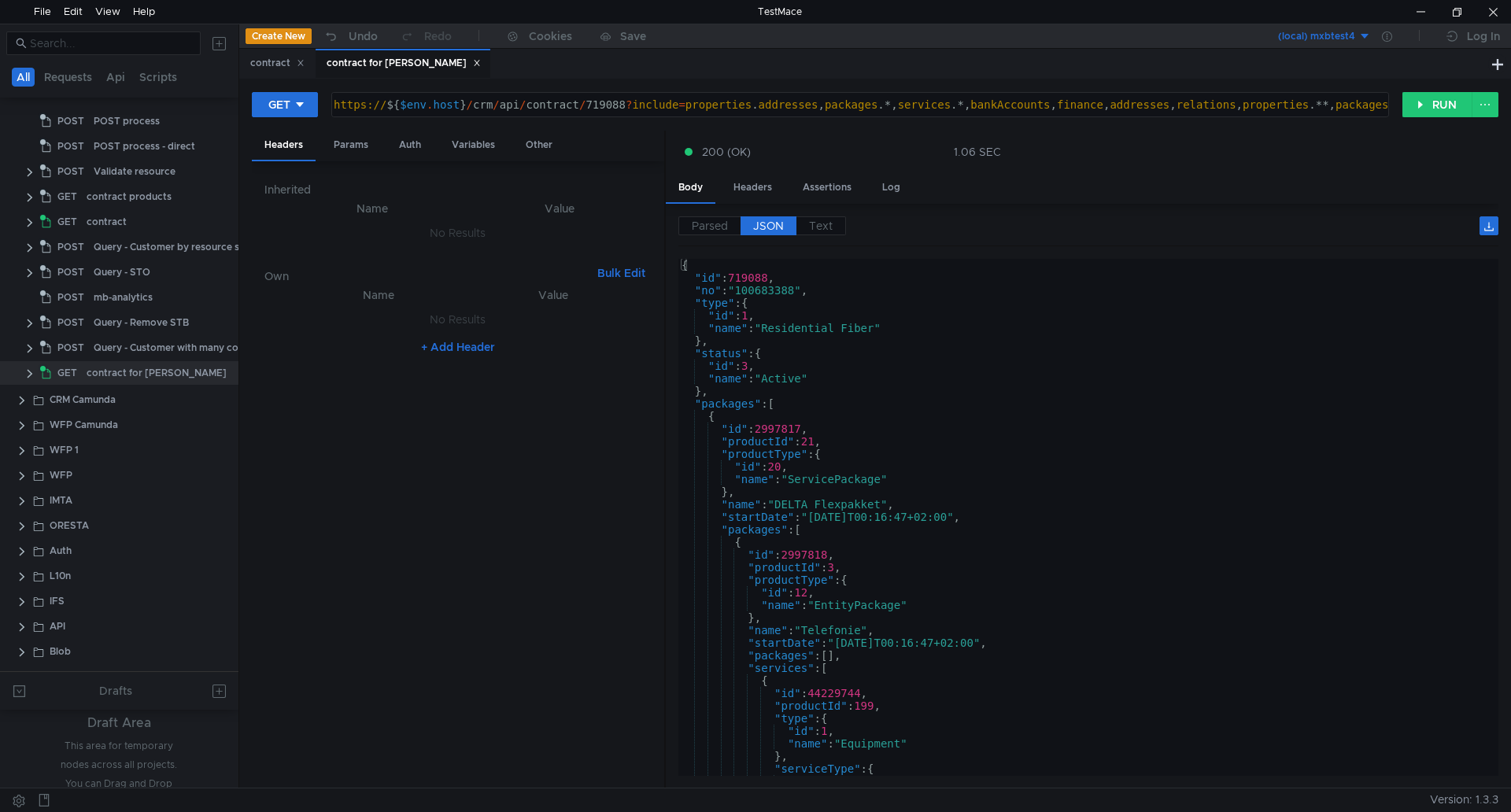
click at [927, 382] on div "{ "id" : 719088 , "no" : "100683388" , "type" : { "id" : 1 , "name" : "Resident…" at bounding box center [1085, 526] width 814 height 536
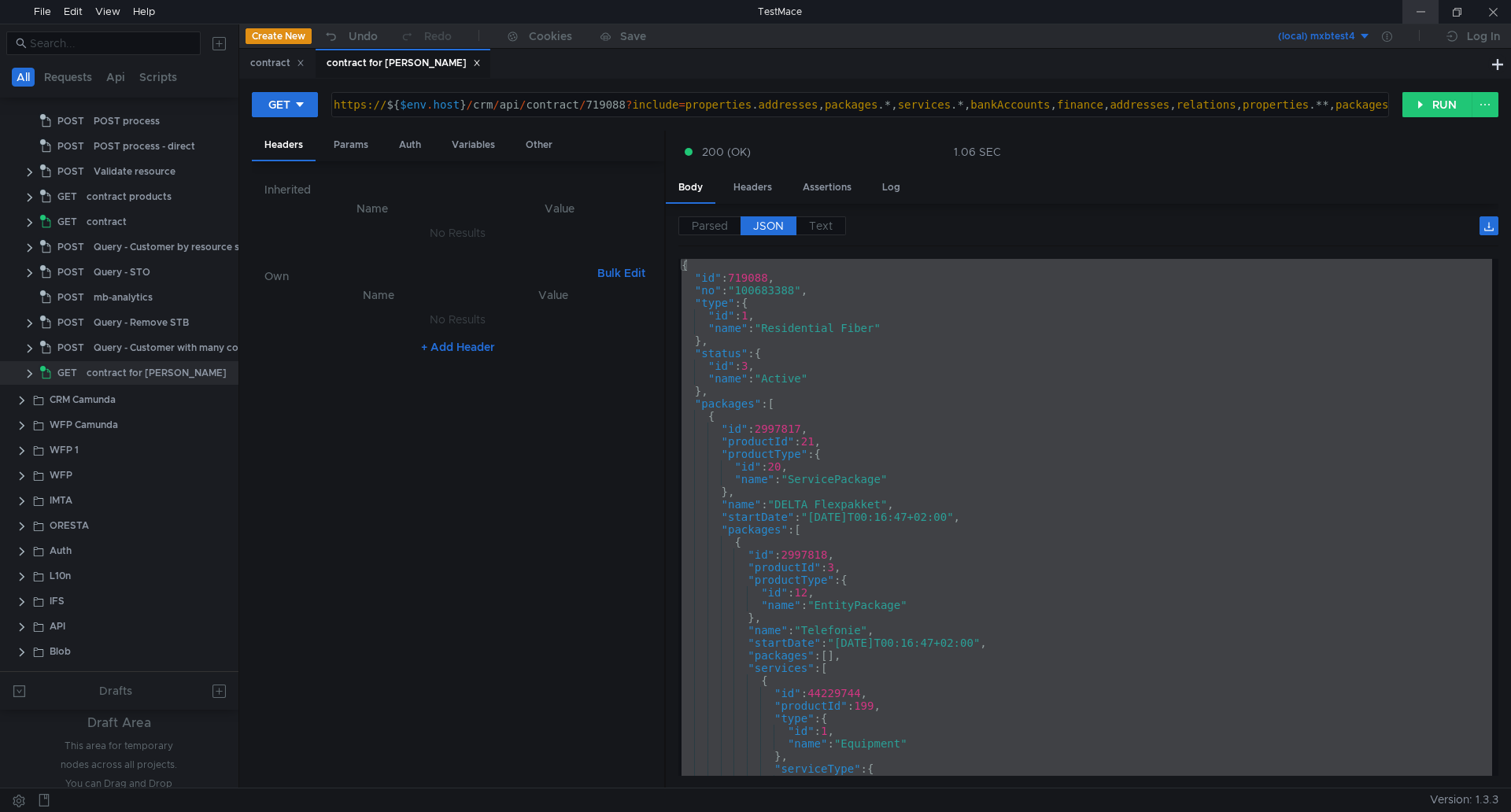
click at [1007, 12] on div at bounding box center [1421, 12] width 36 height 24
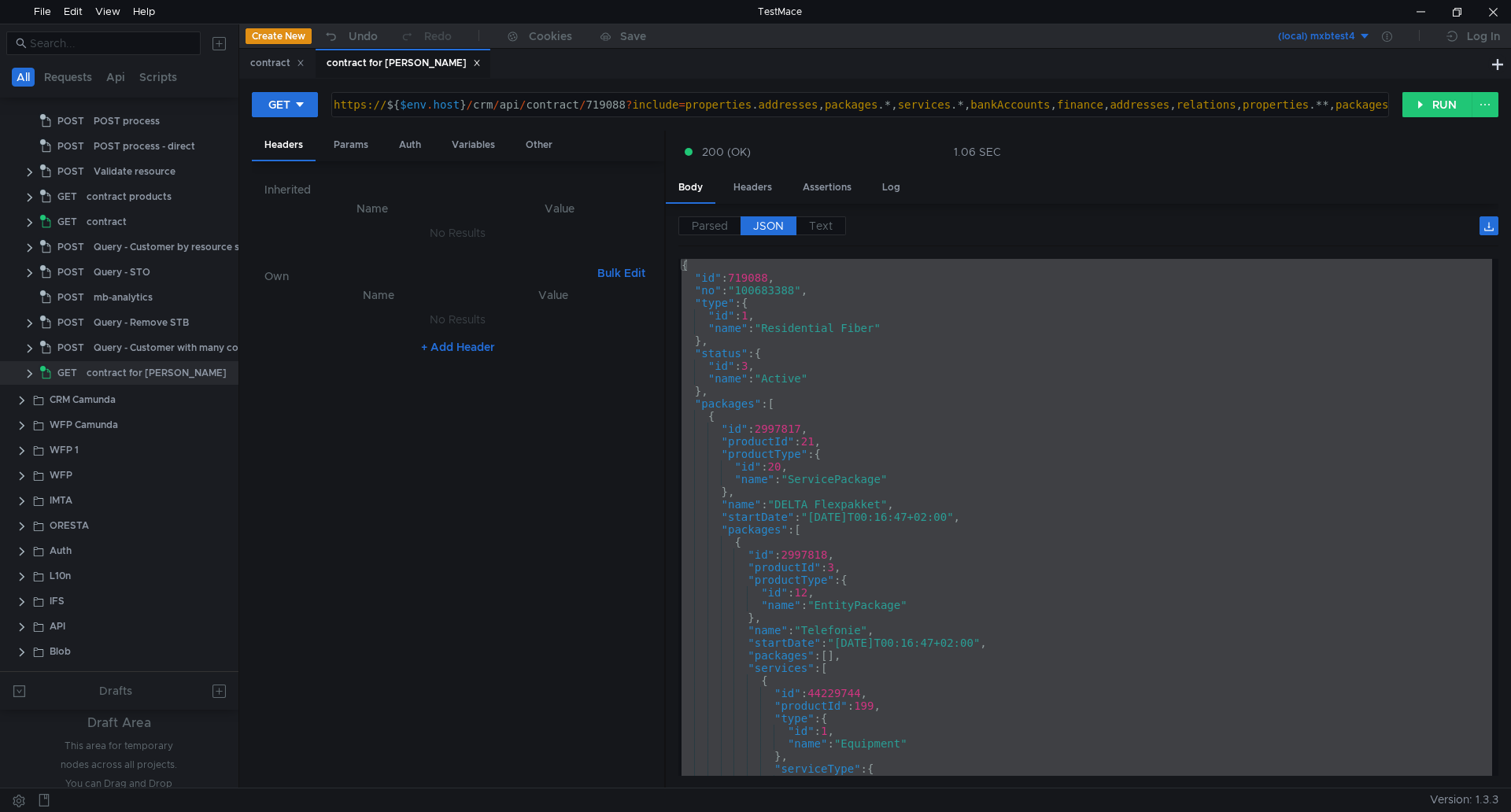
click at [882, 480] on div "{ "id" : 719088 , "no" : "100683388" , "type" : { "id" : 1 , "name" : "Resident…" at bounding box center [1085, 517] width 814 height 517
type textarea ""name": "ServicePackage""
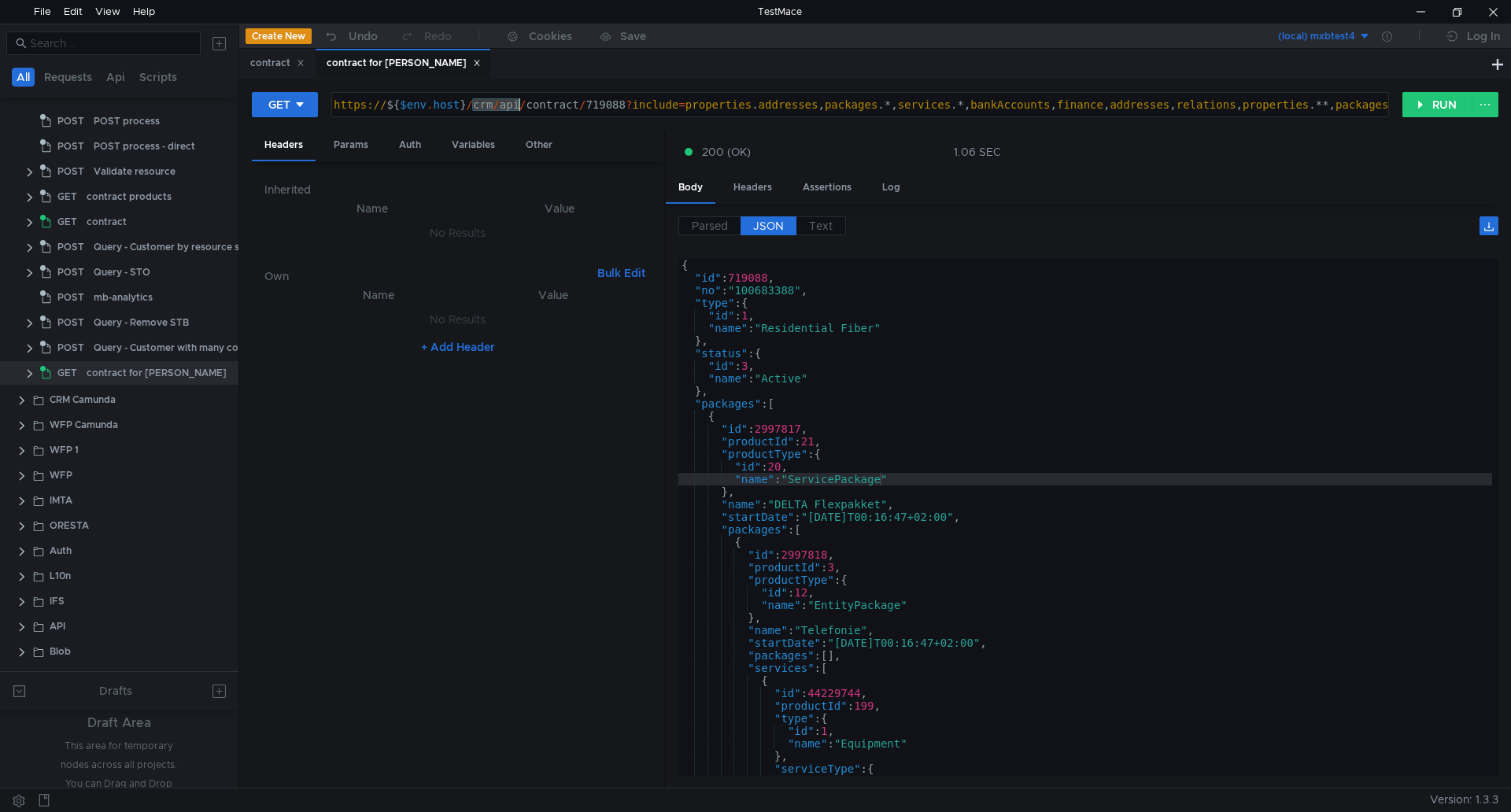
drag, startPoint x: 473, startPoint y: 103, endPoint x: 519, endPoint y: 99, distance: 46.2
click at [519, 99] on div "https:// ${ $env . host } / crm / api / contract / 719088 ? include = propertie…" at bounding box center [869, 117] width 1077 height 38
click at [601, 102] on div "https:// ${ $env . host } / crm / api / contract / 719088 ? include = propertie…" at bounding box center [869, 117] width 1077 height 38
click at [1007, 12] on div at bounding box center [1421, 12] width 36 height 24
click at [603, 97] on div "https:// ${ $env . host } / crm / api / contract / 719088 ? include = propertie…" at bounding box center [860, 104] width 1057 height 24
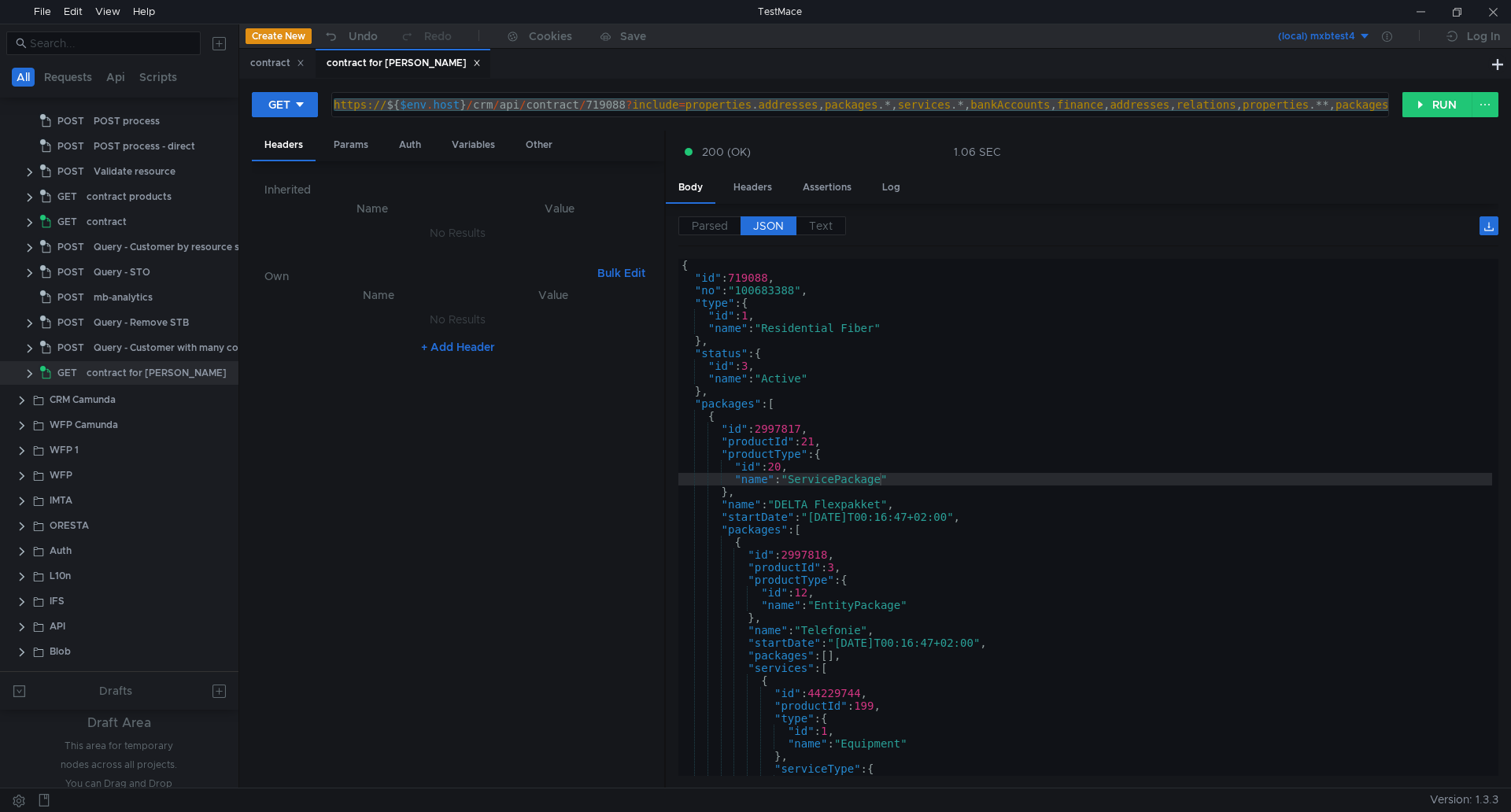
drag, startPoint x: 1414, startPoint y: 9, endPoint x: 1180, endPoint y: 41, distance: 236.2
click at [1007, 9] on div at bounding box center [1421, 12] width 36 height 24
